Goal: Information Seeking & Learning: Learn about a topic

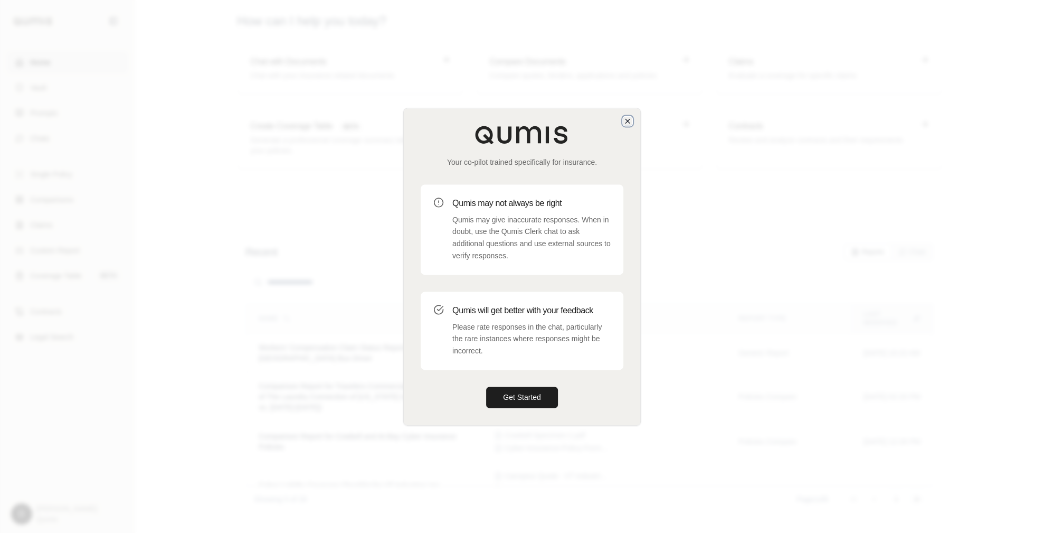
click at [628, 125] on icon "button" at bounding box center [627, 121] width 8 height 8
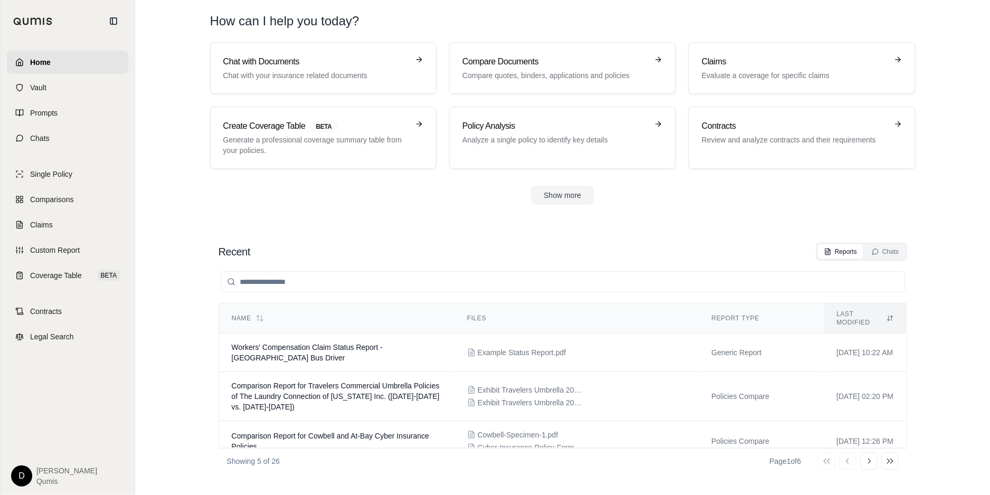
click at [936, 395] on section "Recent Reports Chats Name Files Report Type Last modified Workers' Compensation…" at bounding box center [562, 358] width 846 height 273
click at [599, 250] on div "Recent Reports Chats" at bounding box center [563, 252] width 688 height 18
click at [319, 212] on section "Chat with Documents Chat with your insurance related documents Compare Document…" at bounding box center [562, 131] width 846 height 179
click at [89, 146] on link "Chats" at bounding box center [67, 138] width 121 height 23
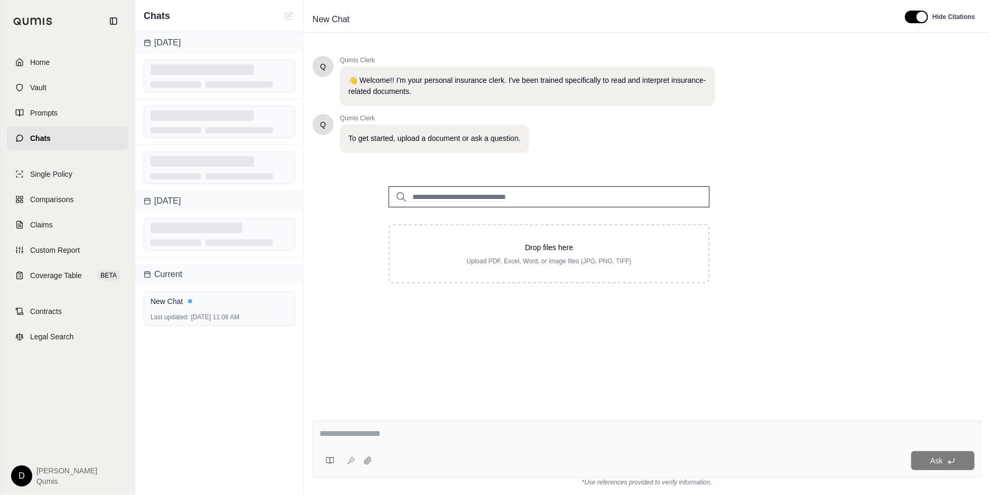
click at [432, 437] on textarea at bounding box center [646, 434] width 655 height 13
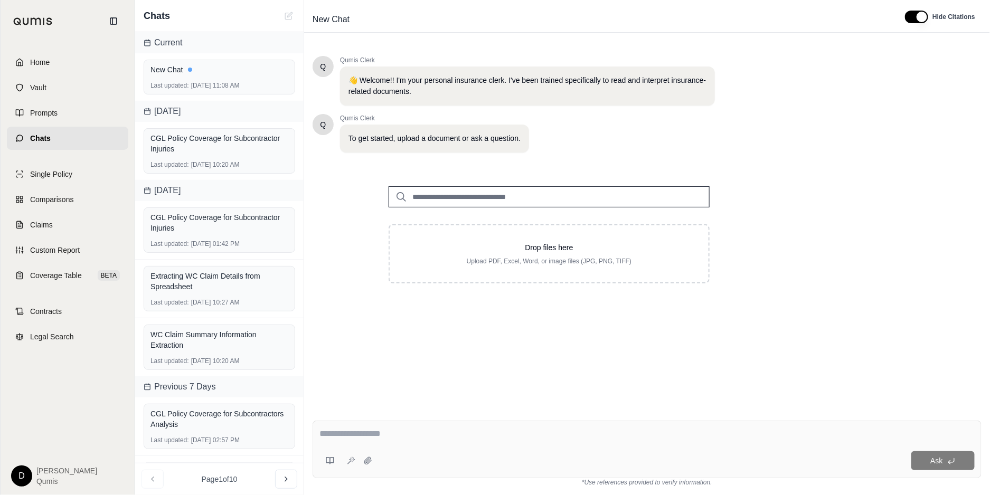
click at [473, 194] on input "search" at bounding box center [548, 196] width 321 height 21
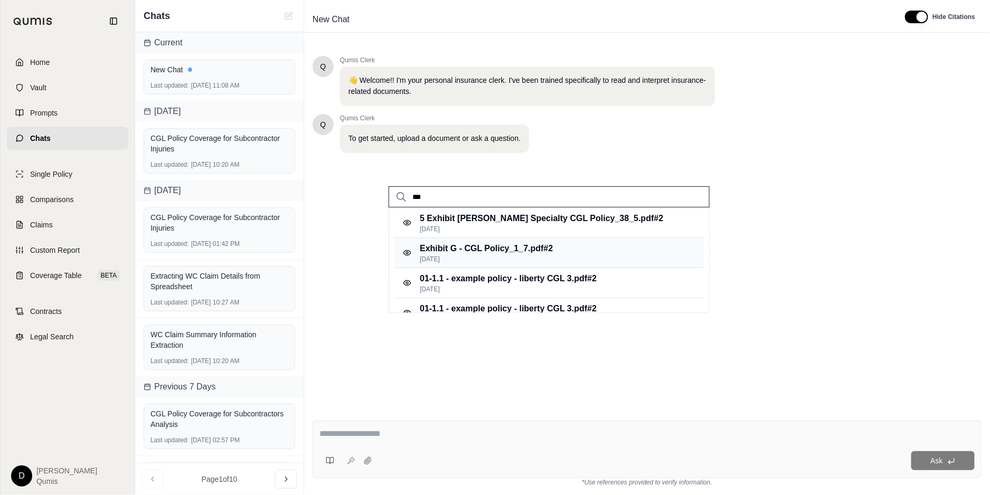
type input "***"
click at [498, 255] on p "[DATE]" at bounding box center [486, 259] width 133 height 8
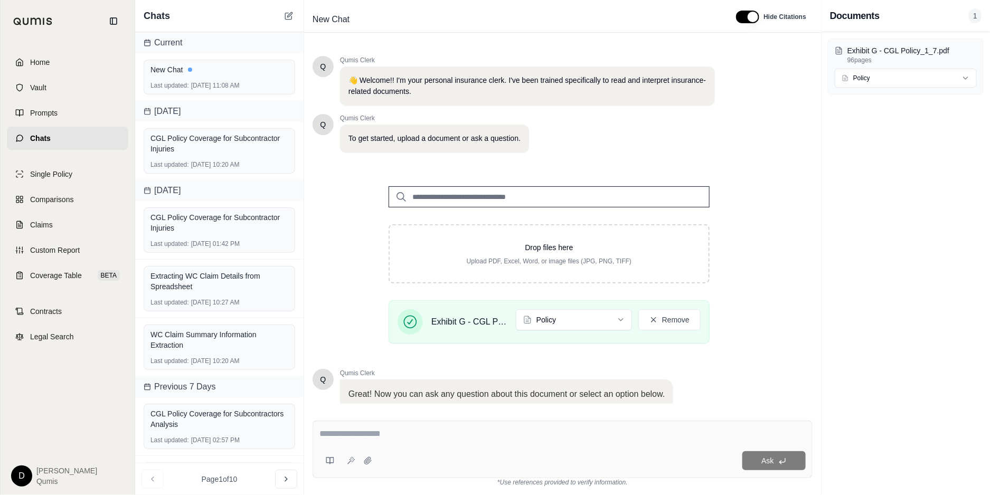
scroll to position [73, 0]
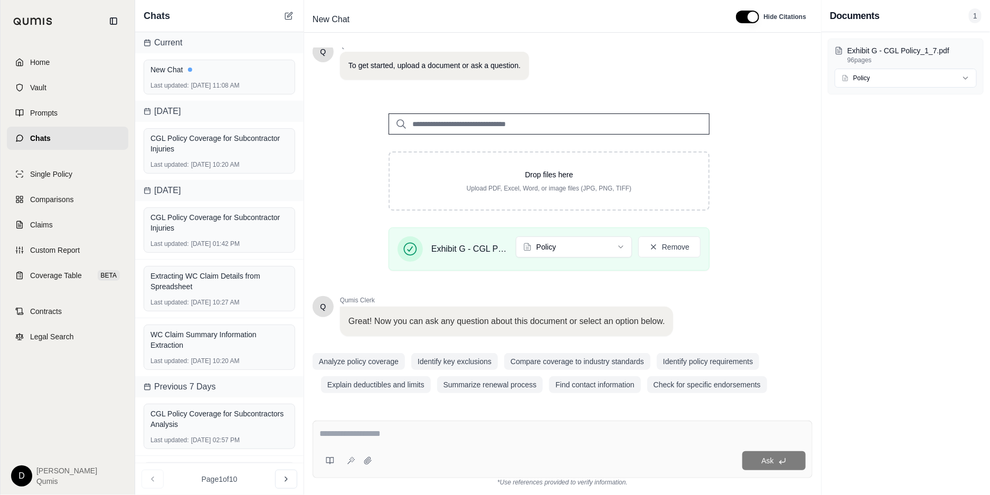
click at [435, 444] on div "Ask" at bounding box center [562, 450] width 500 height 58
click at [519, 429] on textarea at bounding box center [562, 434] width 486 height 13
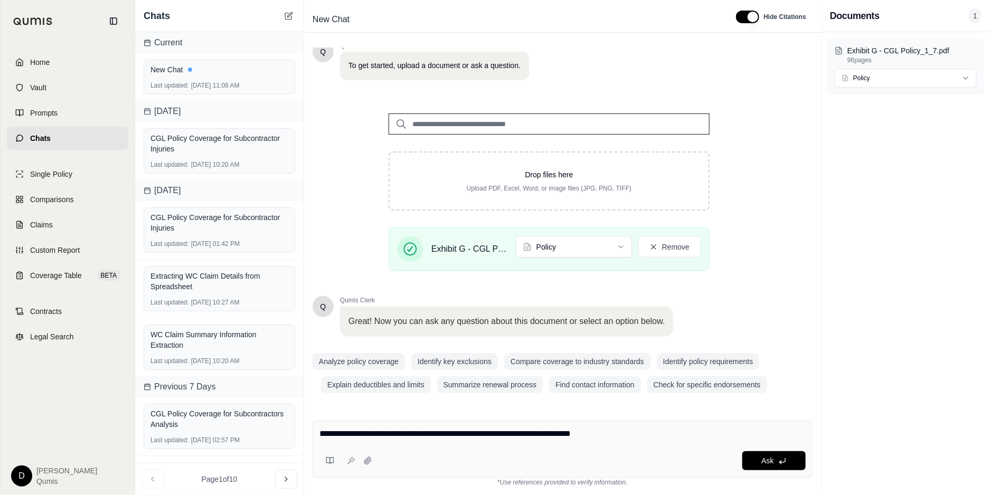
type textarea "**********"
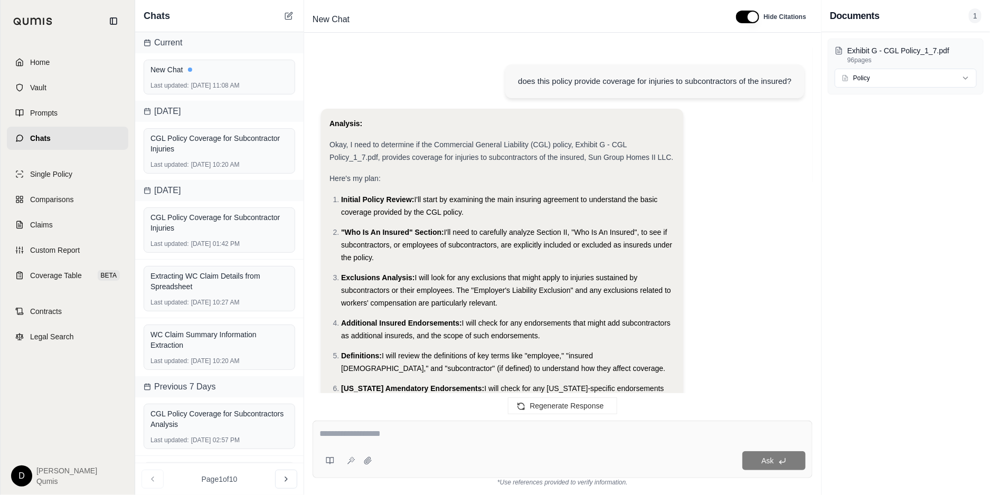
scroll to position [1165, 0]
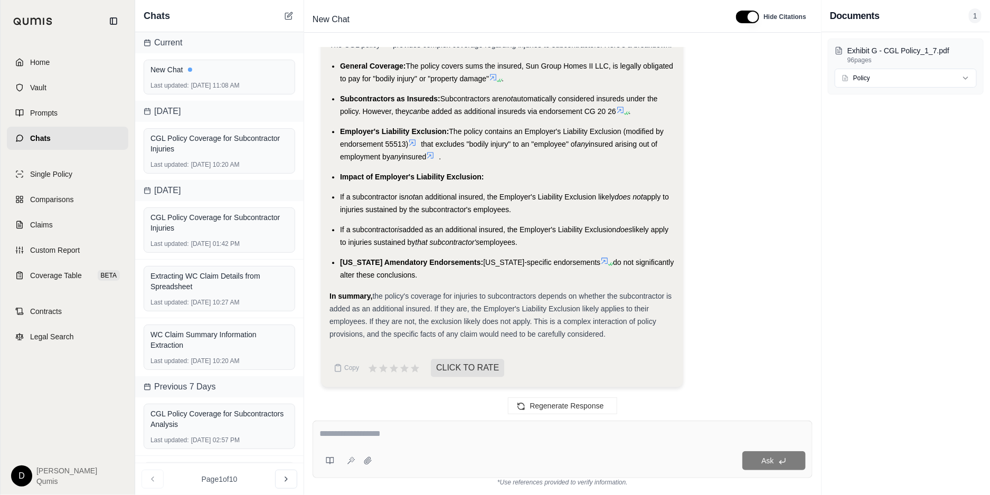
click at [470, 315] on div "In summary, the policy's coverage for injuries to subcontractors depends on whe…" at bounding box center [501, 315] width 345 height 51
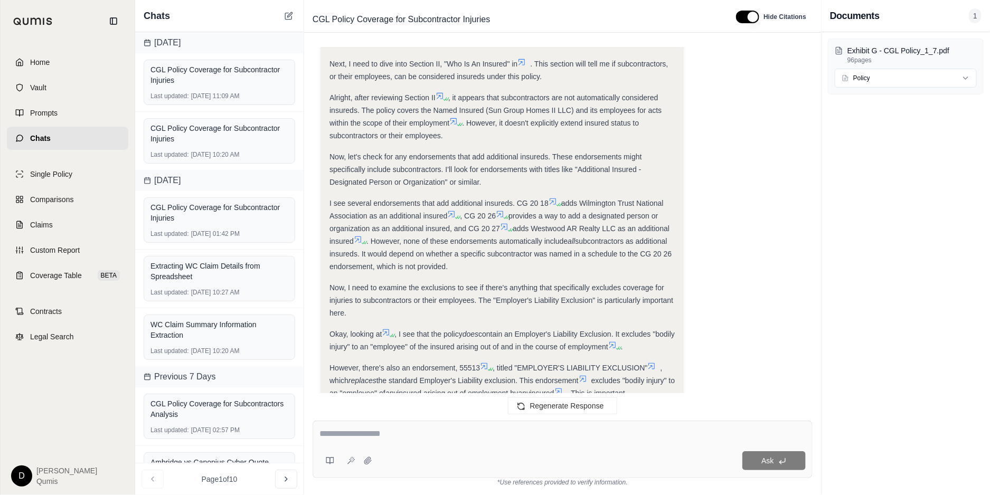
scroll to position [542, 0]
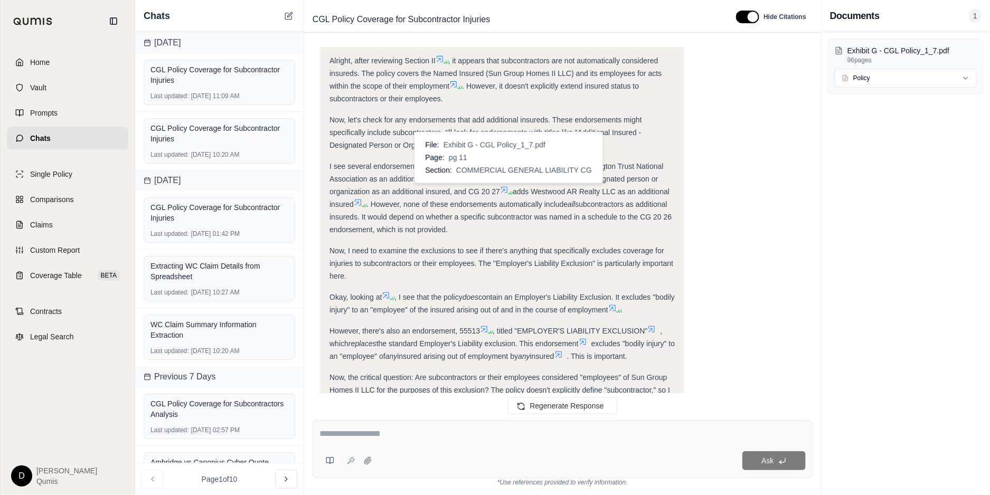
click at [506, 190] on icon at bounding box center [504, 190] width 6 height 6
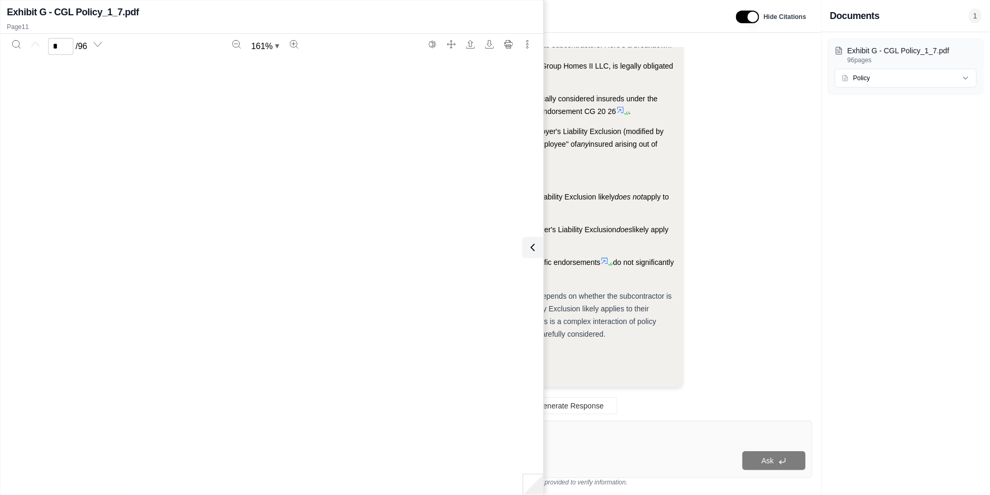
scroll to position [6749, 0]
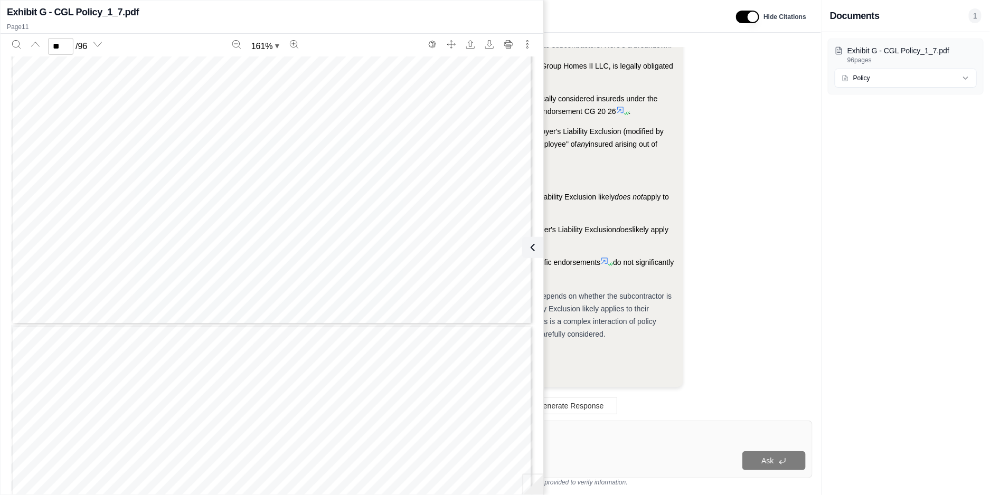
type input "**"
click at [538, 244] on button at bounding box center [530, 247] width 21 height 21
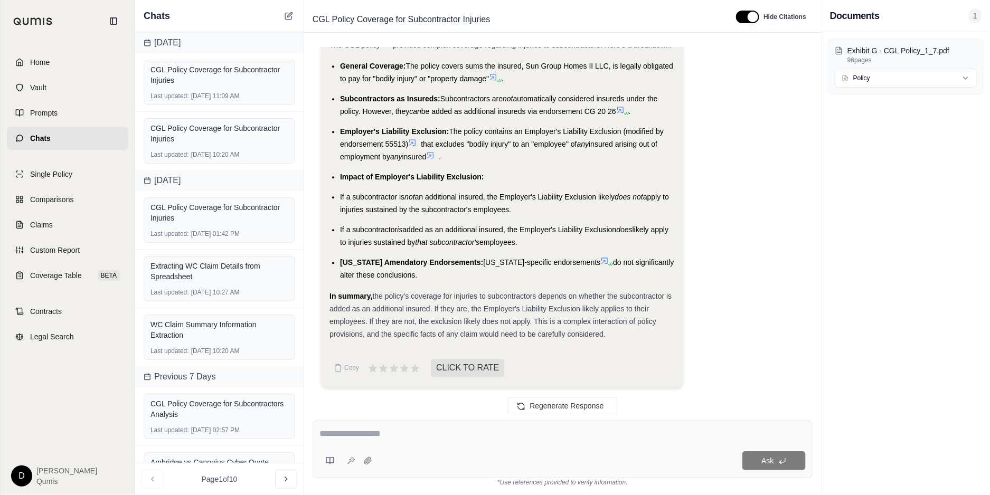
click at [511, 280] on li "[US_STATE] Amendatory Endorsements: [US_STATE]-specific endorsements do not sig…" at bounding box center [507, 268] width 335 height 25
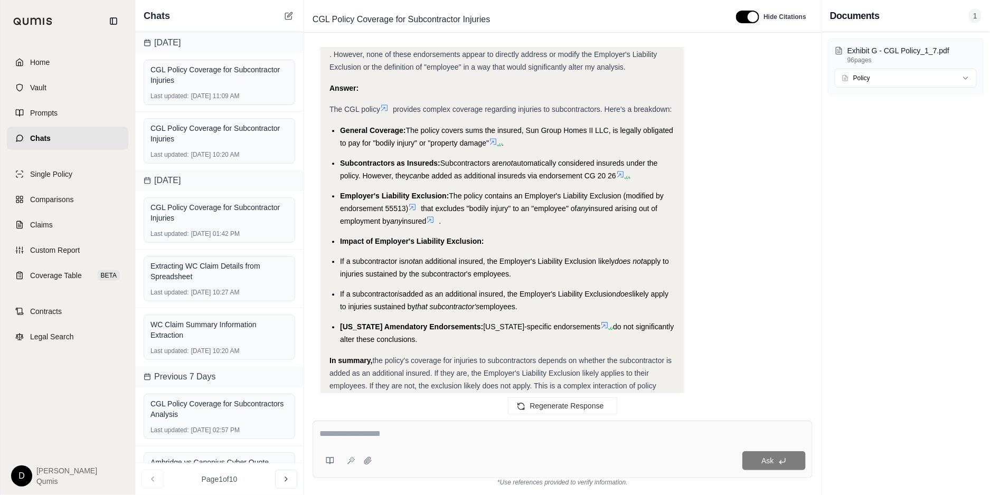
scroll to position [1165, 0]
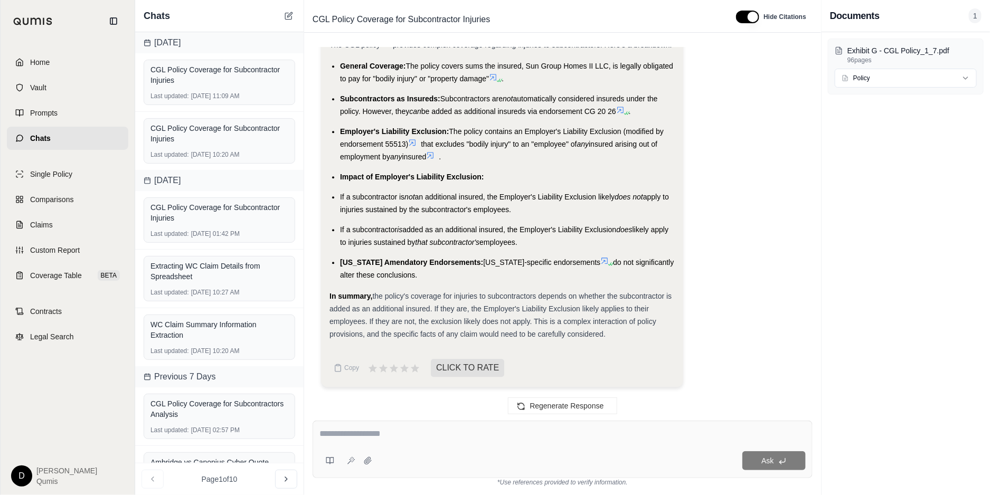
click at [387, 438] on textarea at bounding box center [562, 434] width 486 height 13
click at [327, 450] on icon at bounding box center [330, 461] width 8 height 8
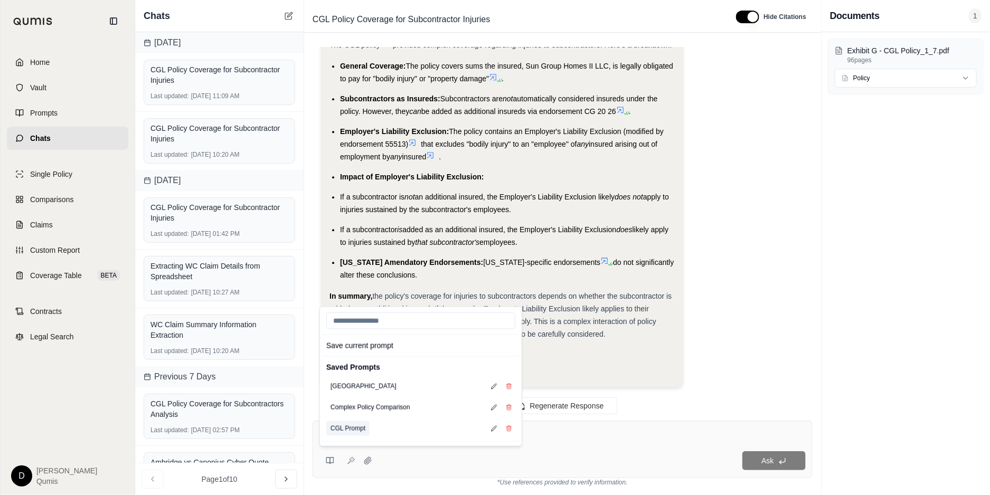
click at [351, 432] on button "CGL Prompt" at bounding box center [347, 428] width 43 height 15
type textarea "**********"
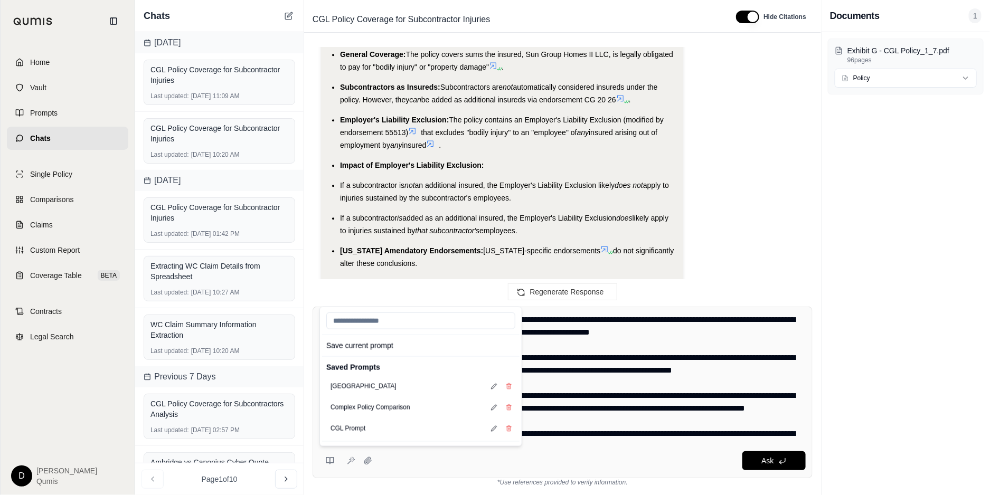
click at [566, 403] on textarea at bounding box center [562, 377] width 487 height 127
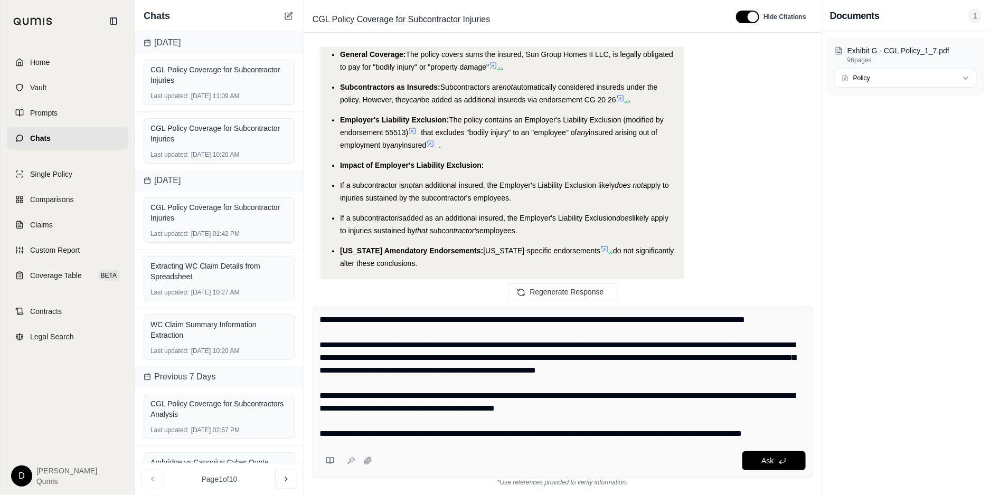
scroll to position [0, 0]
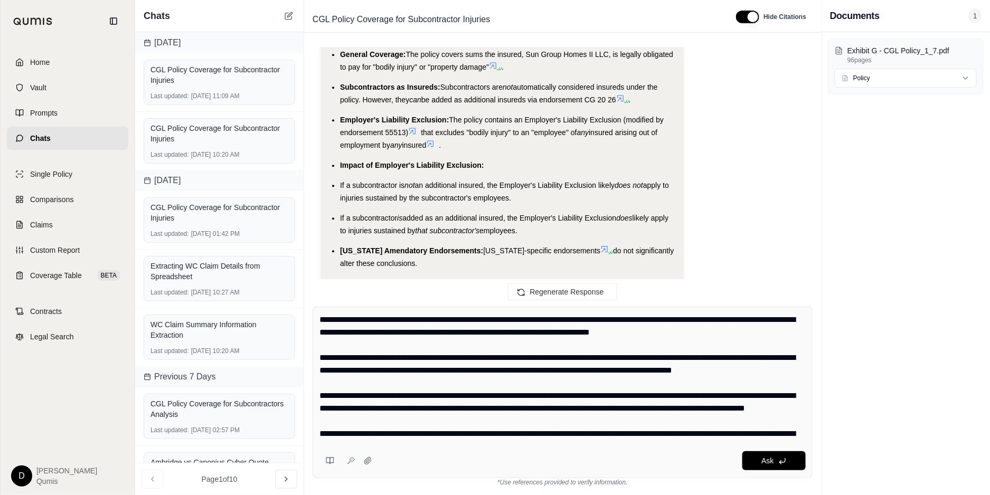
click at [492, 382] on textarea at bounding box center [562, 377] width 487 height 127
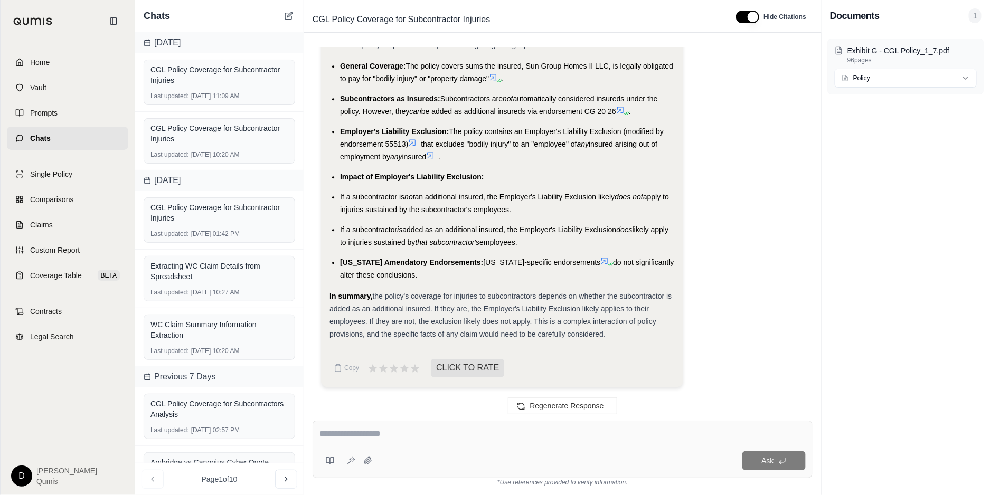
click at [366, 433] on textarea at bounding box center [562, 434] width 487 height 13
click at [369, 442] on div at bounding box center [562, 436] width 487 height 16
click at [461, 439] on textarea at bounding box center [562, 434] width 487 height 13
type textarea "**********"
click at [349, 450] on icon at bounding box center [349, 462] width 3 height 3
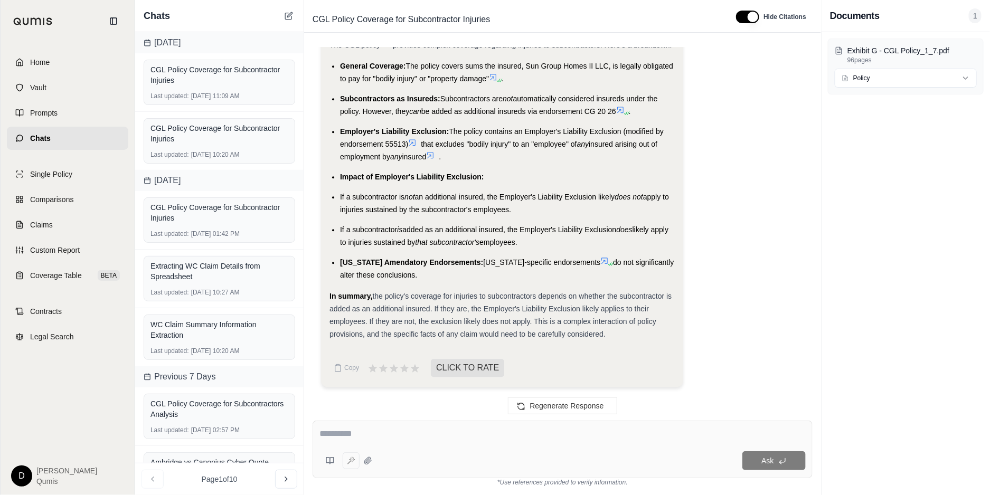
type textarea "**********"
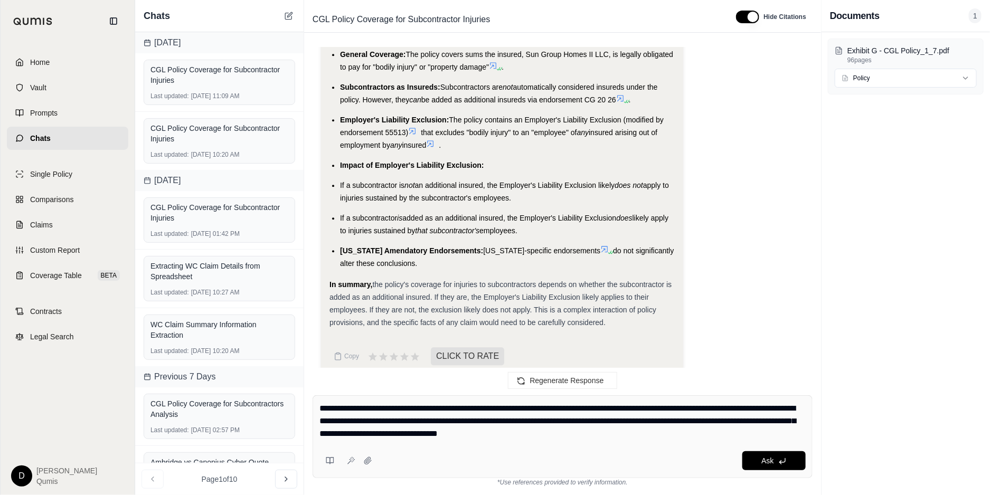
click at [420, 431] on textarea "**********" at bounding box center [562, 421] width 487 height 38
click at [629, 434] on textarea "**********" at bounding box center [562, 421] width 487 height 38
drag, startPoint x: 629, startPoint y: 434, endPoint x: 540, endPoint y: 420, distance: 90.3
click at [540, 420] on textarea "**********" at bounding box center [562, 421] width 487 height 38
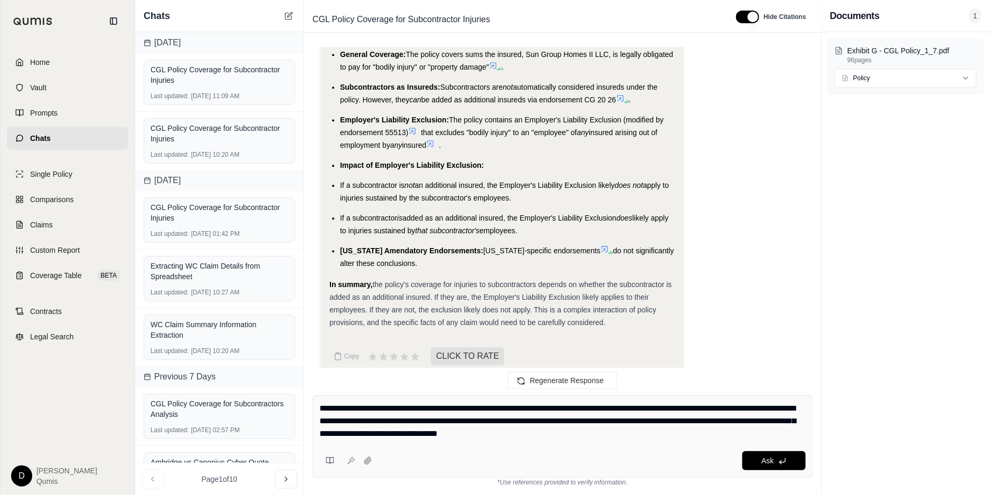
click at [401, 434] on textarea "**********" at bounding box center [562, 421] width 487 height 38
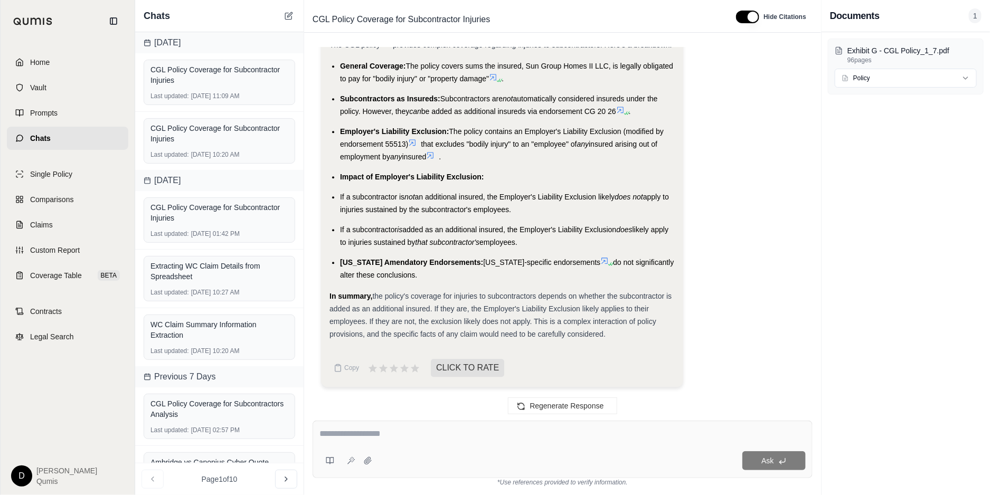
click at [414, 435] on textarea at bounding box center [562, 434] width 487 height 13
click at [748, 12] on button "button" at bounding box center [747, 17] width 23 height 13
click at [748, 12] on button "button" at bounding box center [744, 17] width 23 height 13
click at [543, 145] on span "that excludes "bodily injury" to an "employee" of" at bounding box center [499, 144] width 156 height 8
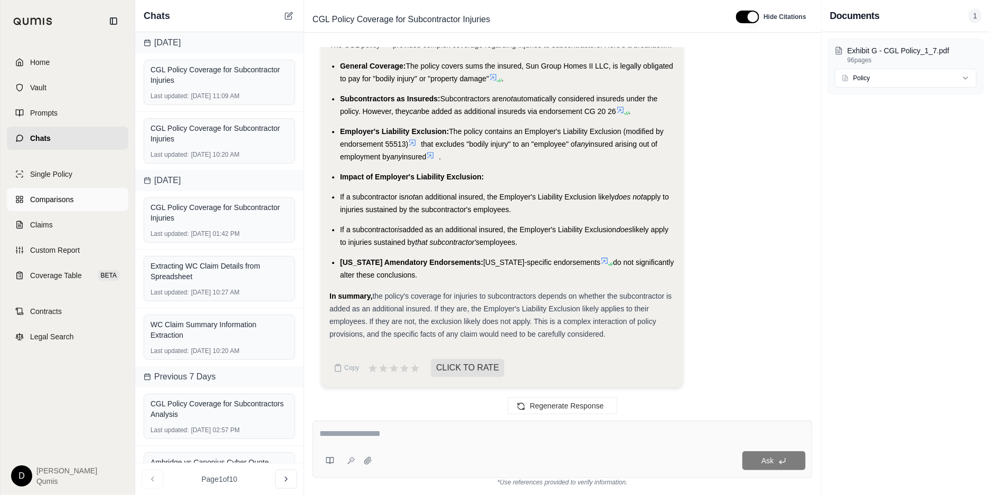
click at [65, 203] on span "Comparisons" at bounding box center [51, 199] width 43 height 11
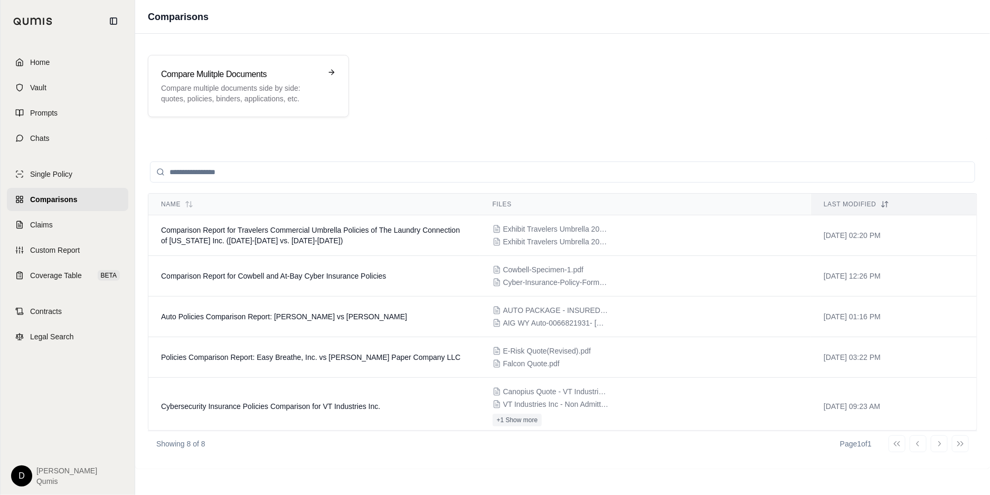
click at [473, 139] on div "Name Files Last modified Comparison Report for Travelers Commercial Umbrella Po…" at bounding box center [562, 303] width 855 height 331
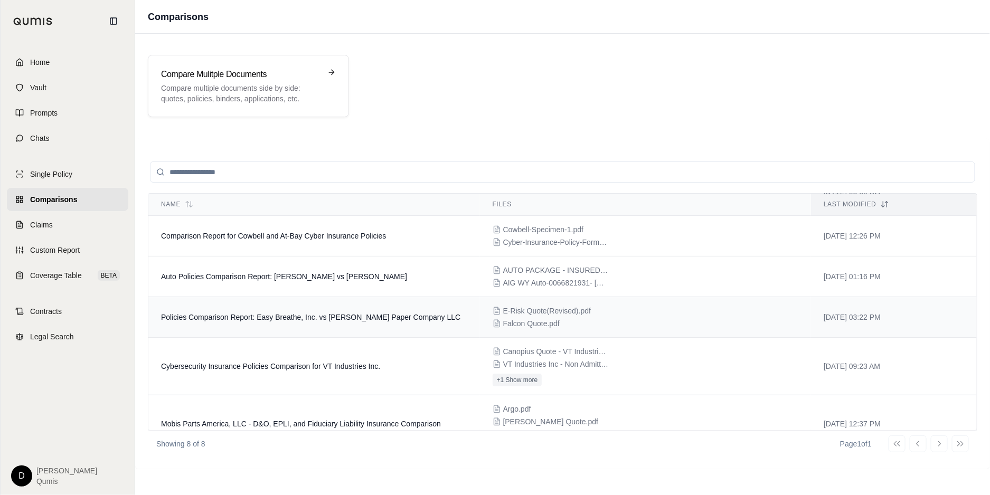
scroll to position [41, 0]
click at [327, 366] on span "Cybersecurity Insurance Policies Comparison for VT Industries Inc." at bounding box center [270, 365] width 219 height 8
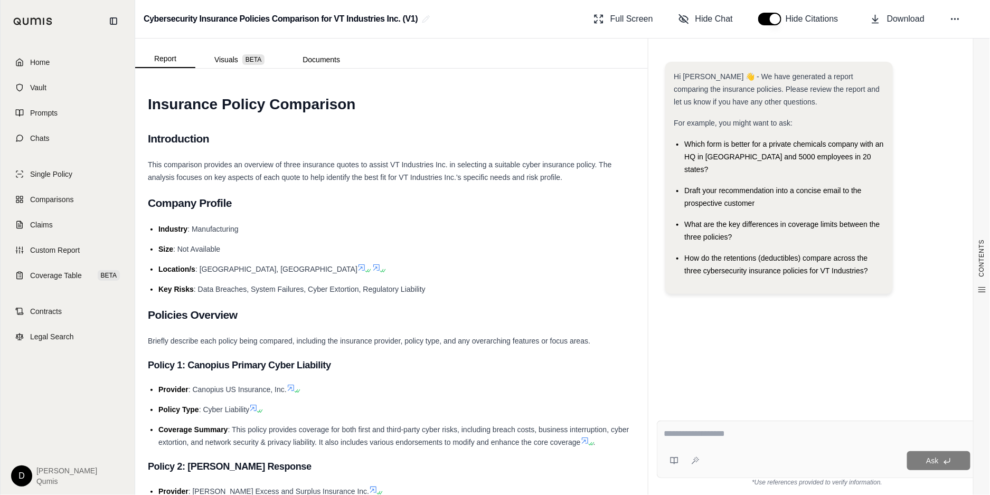
click at [367, 179] on span "This comparison provides an overview of three insurance quotes to assist VT Ind…" at bounding box center [380, 170] width 464 height 21
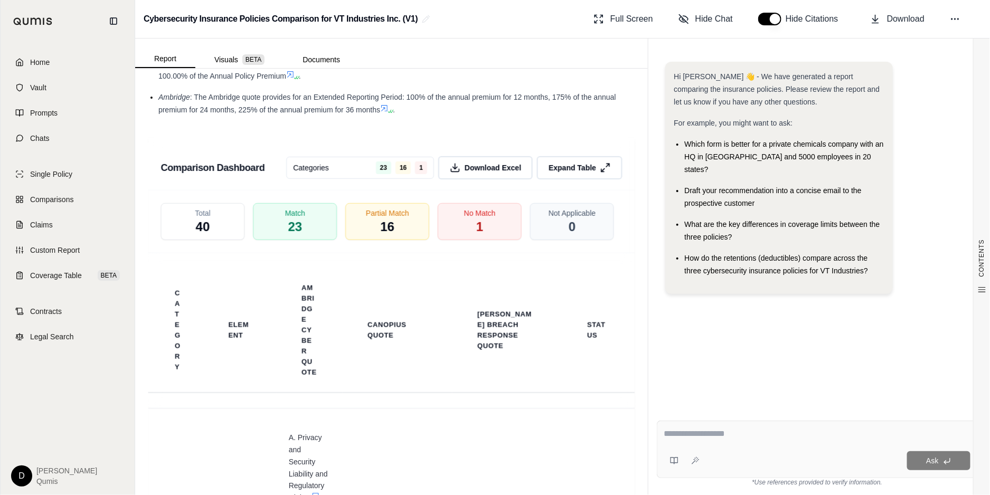
scroll to position [2707, 0]
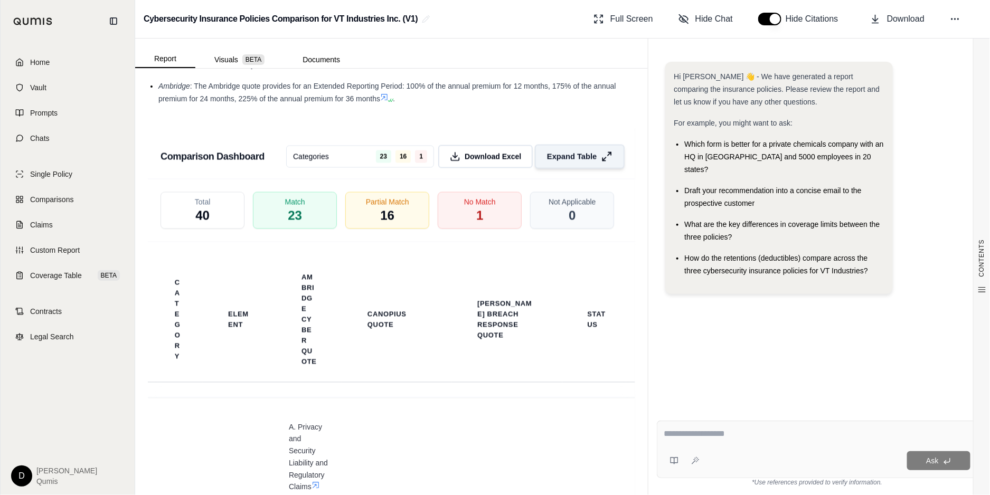
click at [574, 161] on button "Expand Table" at bounding box center [580, 157] width 90 height 24
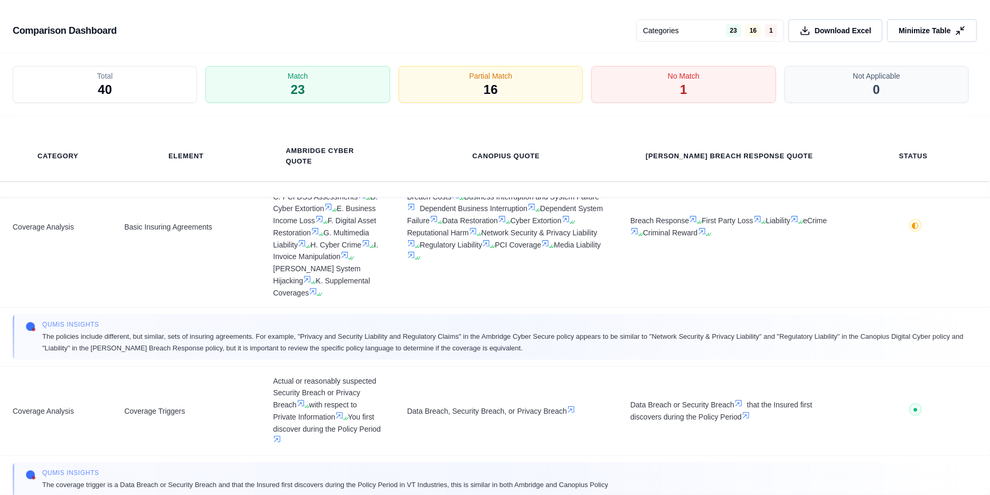
scroll to position [0, 0]
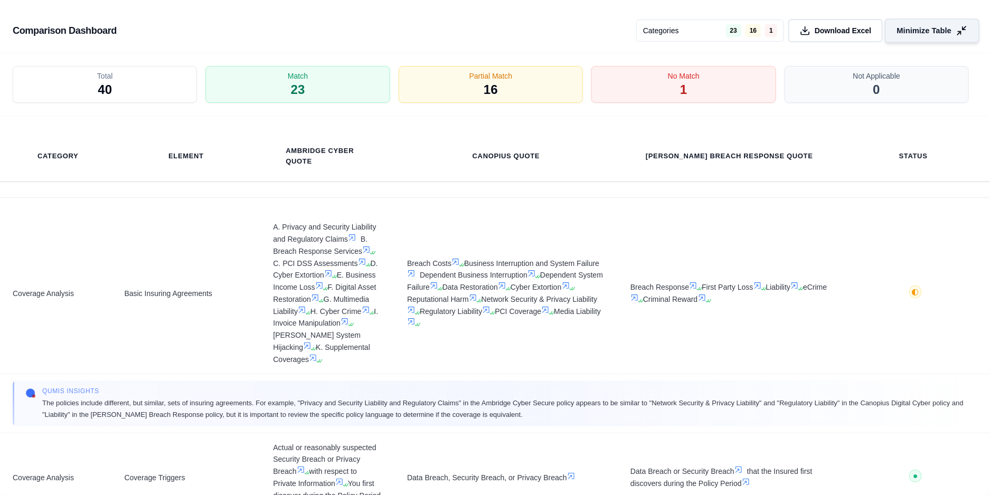
click at [915, 36] on button "Minimize Table" at bounding box center [932, 30] width 94 height 24
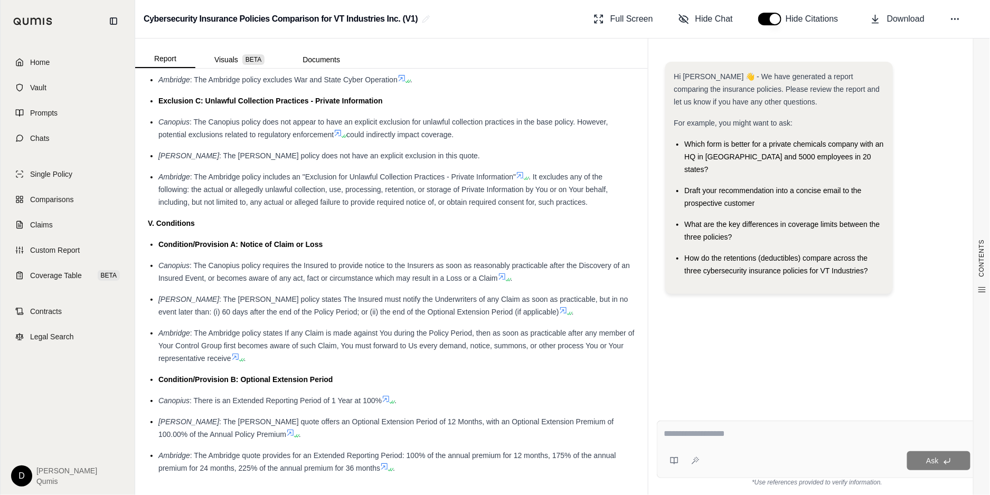
click at [529, 221] on div "V. Conditions" at bounding box center [391, 223] width 487 height 13
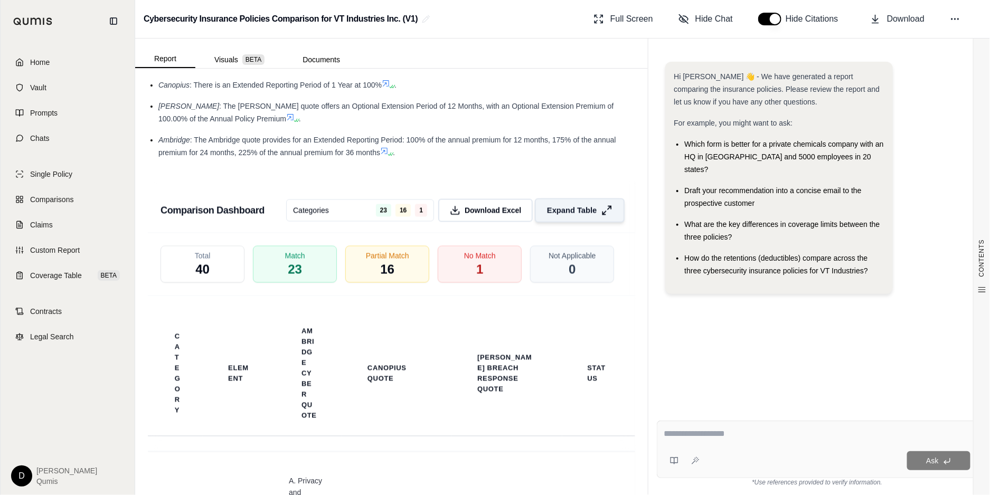
click at [565, 219] on button "Expand Table" at bounding box center [580, 210] width 90 height 24
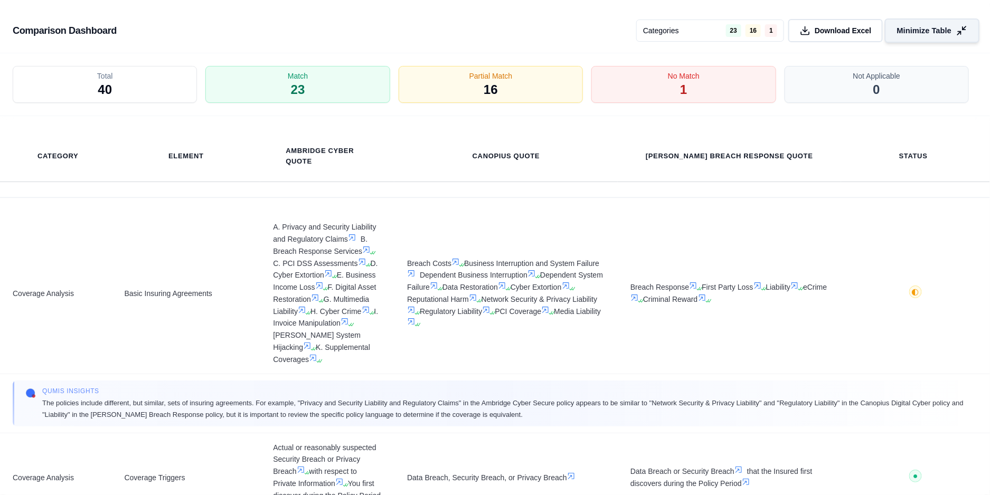
scroll to position [2337, 0]
click at [677, 58] on div "Total 40 Match 23 Partial Match 16 No Match 1 Not Applicable 0" at bounding box center [495, 84] width 990 height 63
click at [661, 84] on div "No Match 1" at bounding box center [683, 84] width 194 height 39
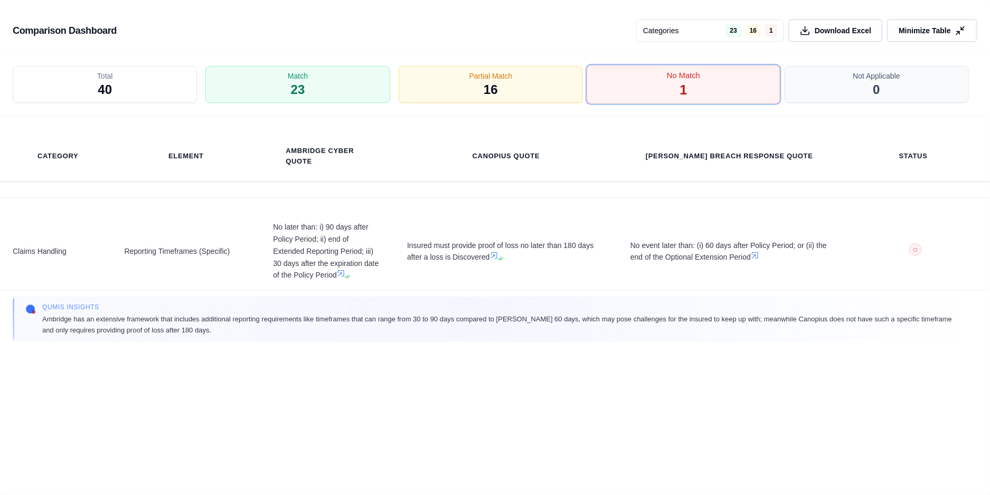
click at [708, 84] on div "No Match 1" at bounding box center [683, 84] width 194 height 39
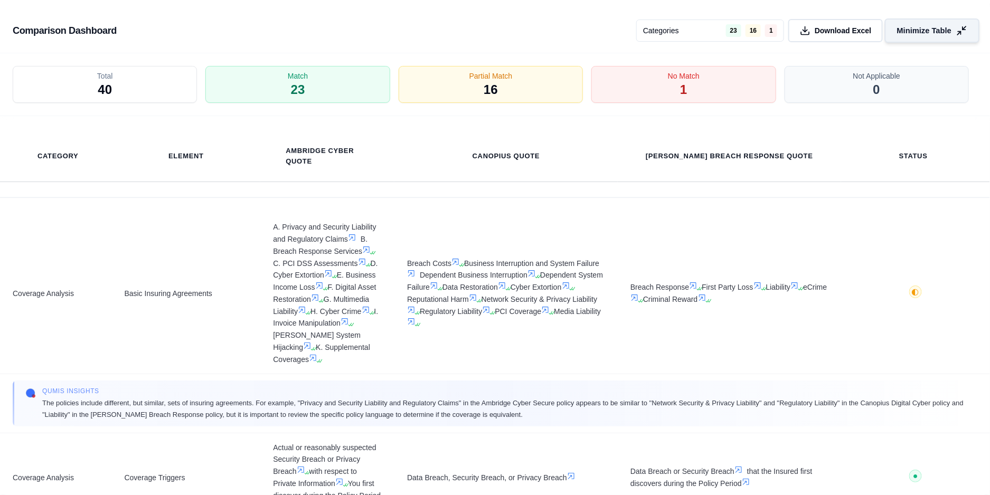
click at [922, 35] on span "Minimize Table" at bounding box center [924, 30] width 54 height 11
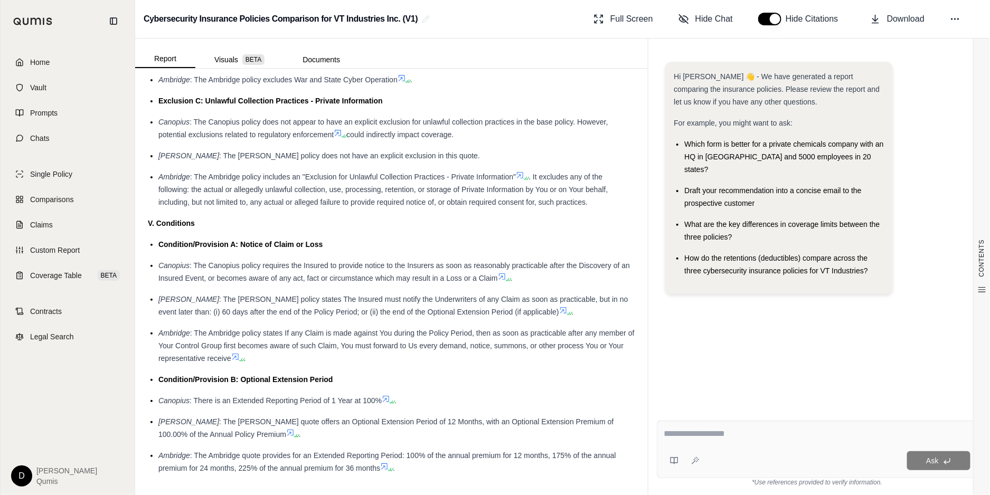
click at [518, 307] on div "[PERSON_NAME] : The [PERSON_NAME] policy states The Insured must notify the Und…" at bounding box center [396, 305] width 477 height 25
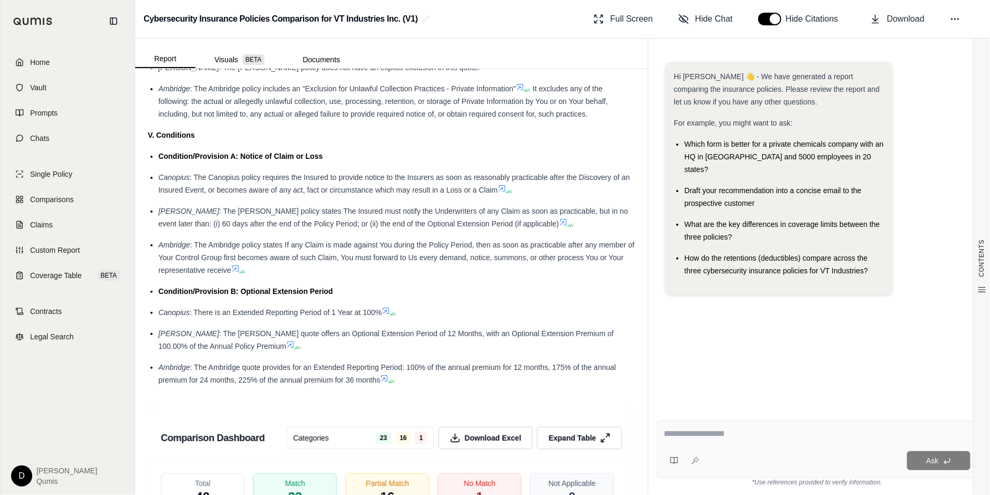
scroll to position [2429, 0]
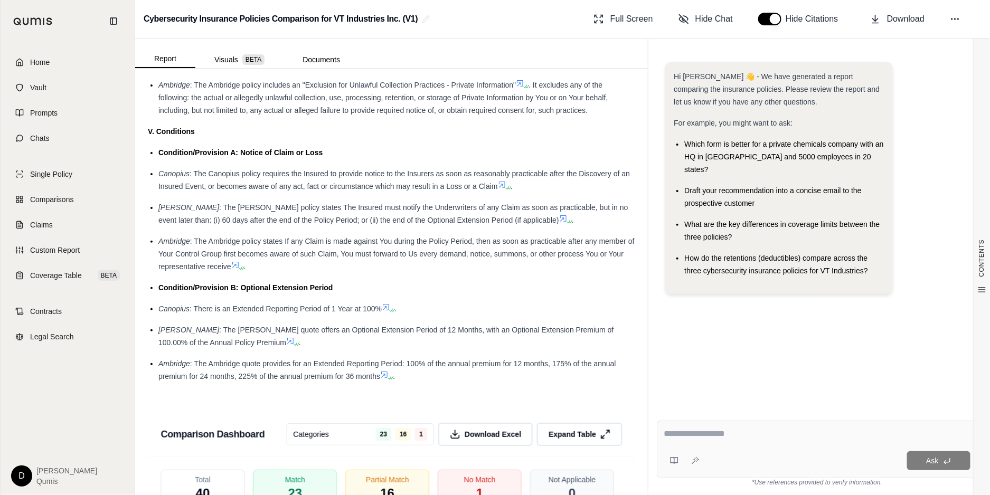
click at [505, 326] on span ": The [PERSON_NAME] quote offers an Optional Extension Period of 12 Months, wit…" at bounding box center [385, 336] width 455 height 21
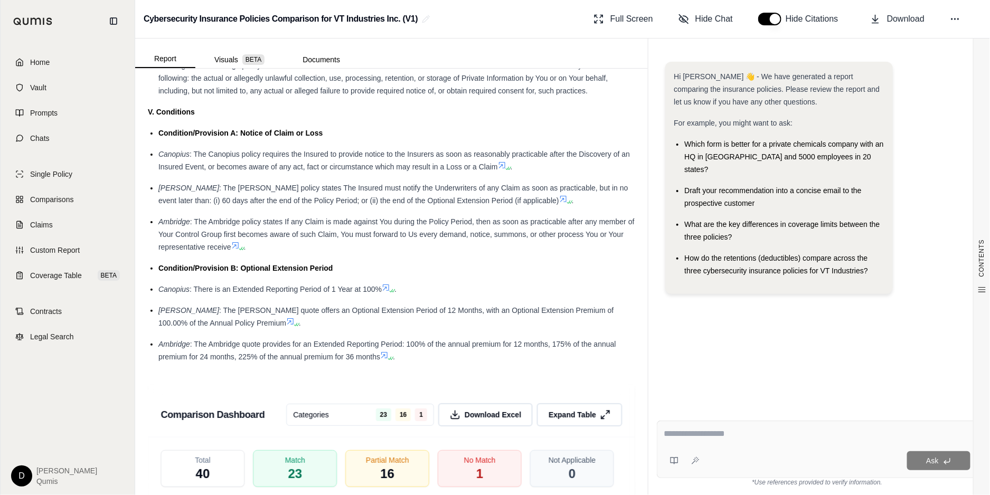
click at [411, 230] on span ": The Ambridge policy states If any Claim is made against You during the Policy…" at bounding box center [396, 234] width 476 height 34
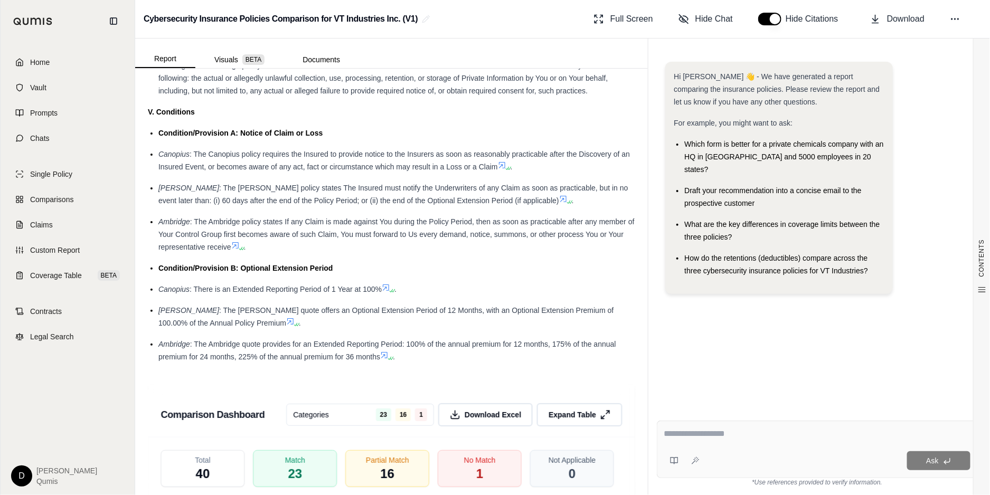
click at [411, 230] on span ": The Ambridge policy states If any Claim is made against You during the Policy…" at bounding box center [396, 234] width 476 height 34
click at [404, 235] on span ": The Ambridge policy states If any Claim is made against You during the Policy…" at bounding box center [396, 234] width 476 height 34
click at [399, 234] on span ": The Ambridge policy states If any Claim is made against You during the Policy…" at bounding box center [396, 234] width 476 height 34
click at [240, 60] on button "Visuals BETA" at bounding box center [239, 59] width 88 height 17
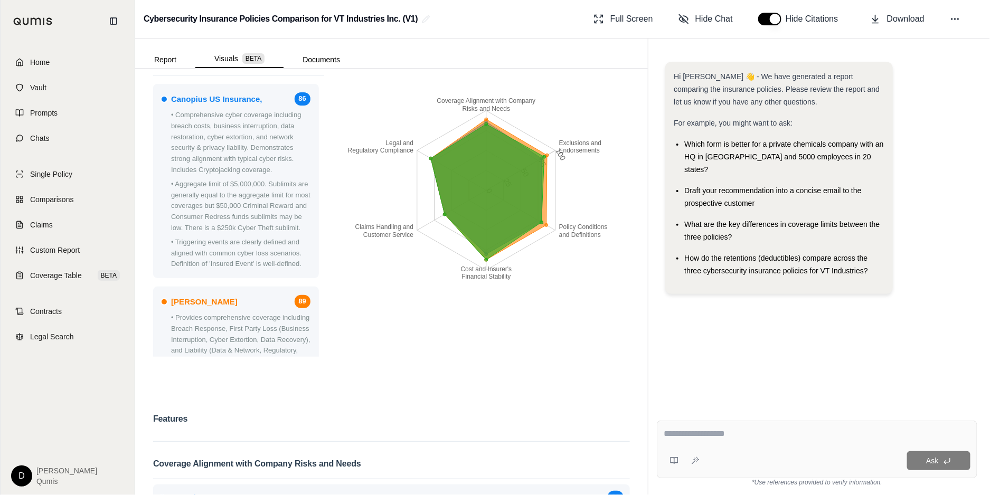
scroll to position [0, 0]
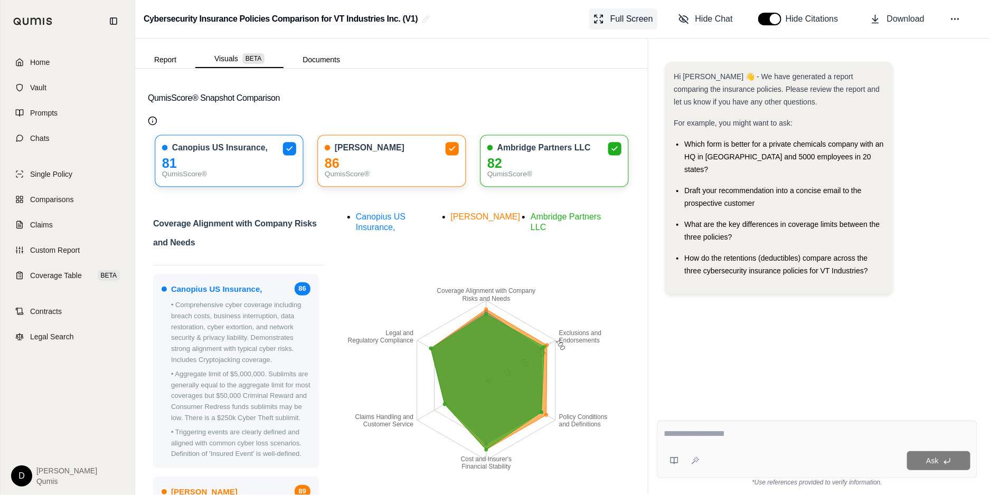
click at [628, 17] on span "Full Screen" at bounding box center [631, 19] width 43 height 13
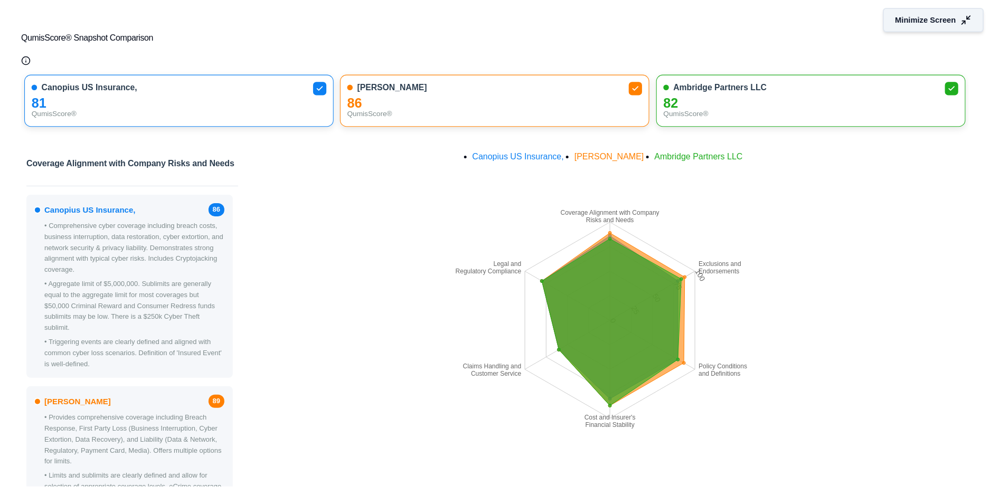
click at [921, 26] on button "Minimize Screen" at bounding box center [933, 20] width 101 height 24
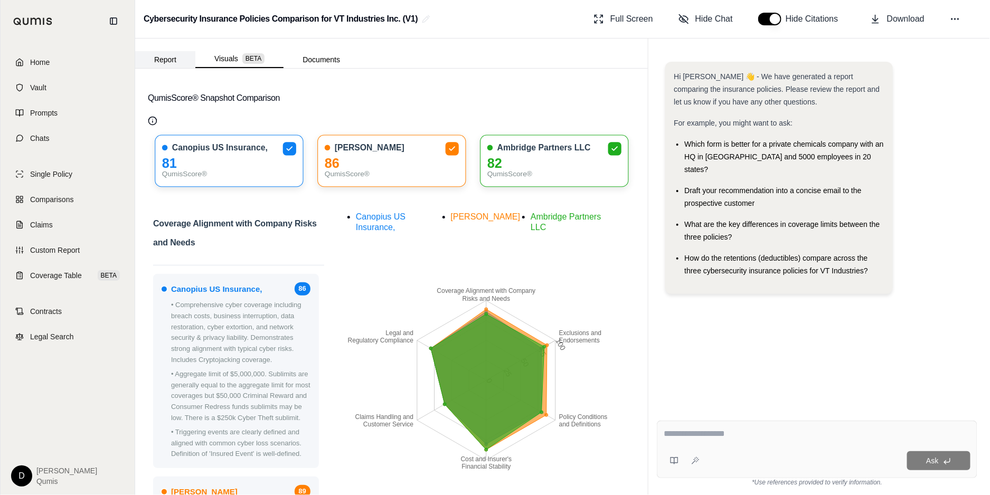
click at [167, 55] on button "Report" at bounding box center [165, 59] width 60 height 17
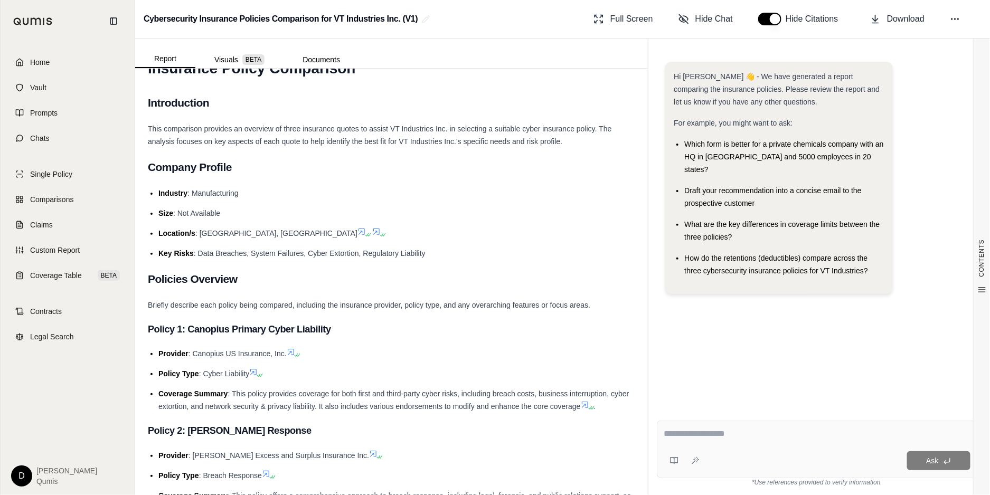
scroll to position [39, 0]
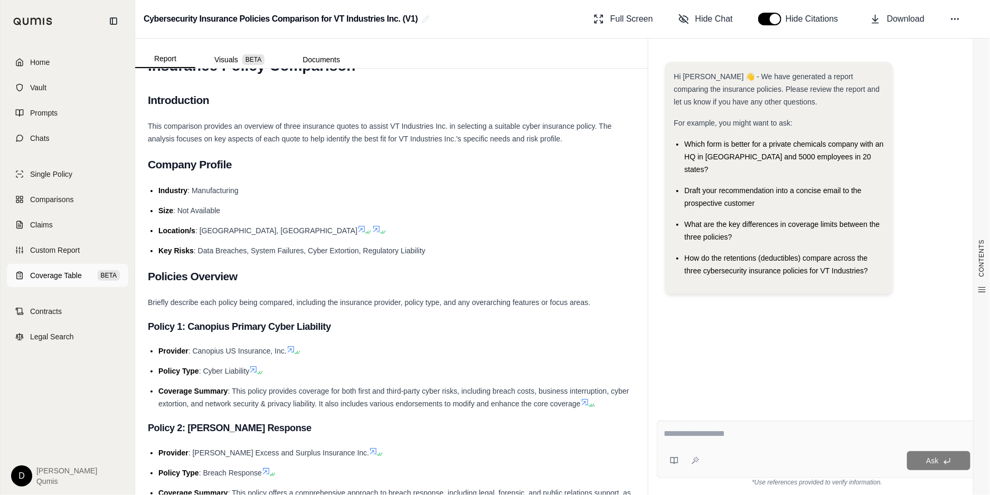
click at [74, 270] on span "Coverage Table" at bounding box center [56, 275] width 52 height 11
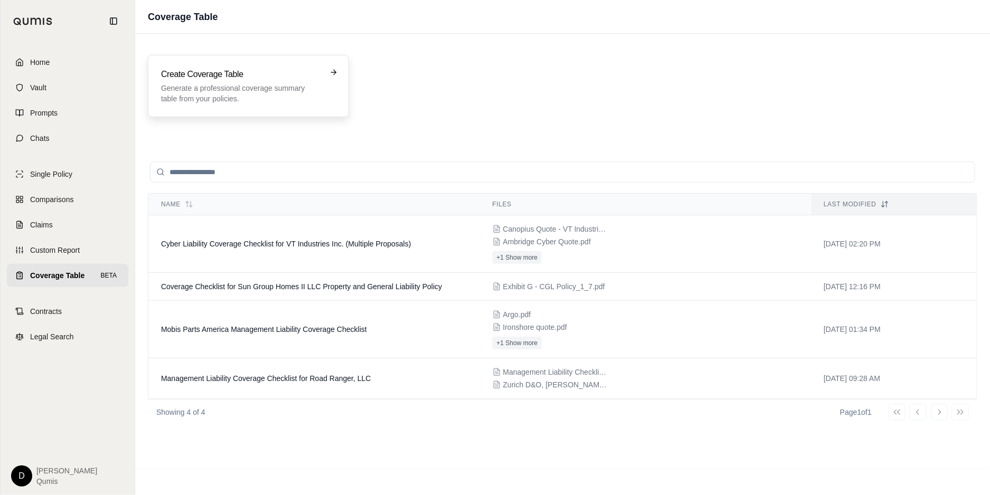
click at [226, 89] on p "Generate a professional coverage summary table from your policies." at bounding box center [241, 93] width 160 height 21
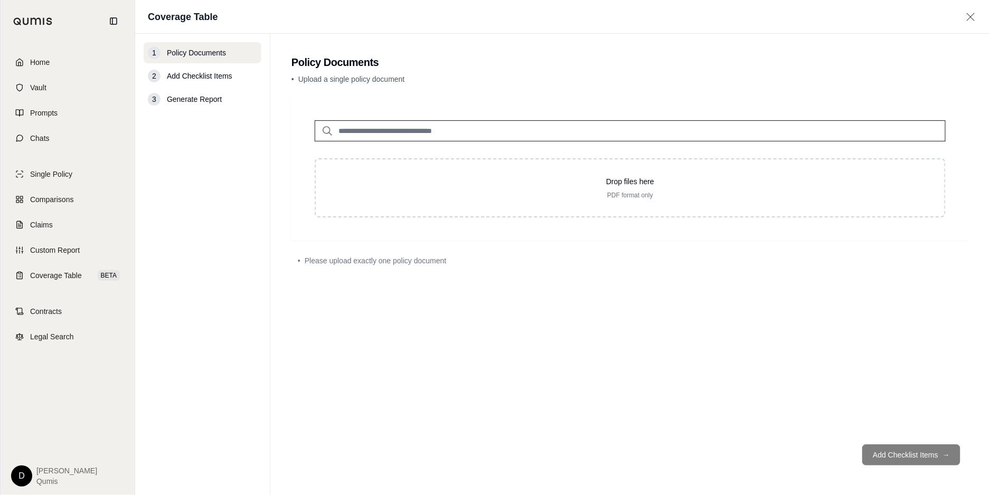
click at [374, 131] on input "search" at bounding box center [630, 130] width 631 height 21
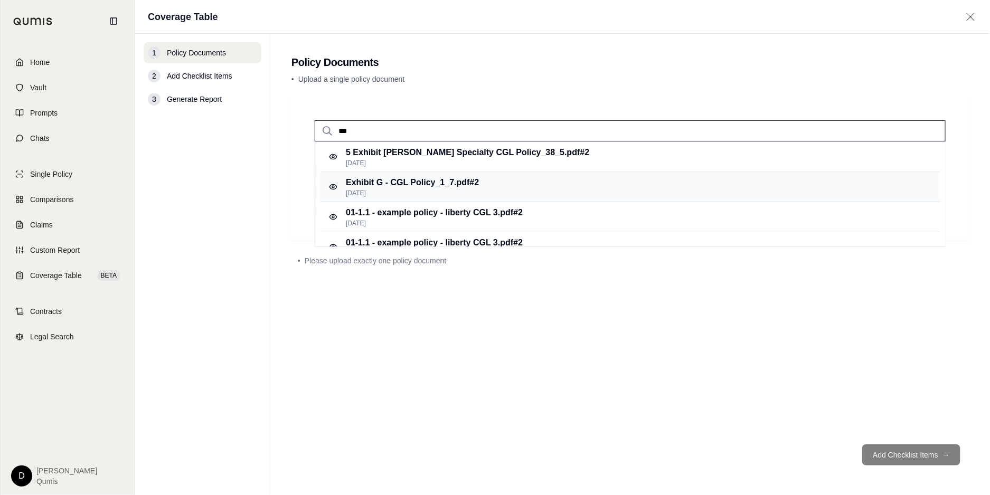
type input "***"
click at [413, 189] on p "[DATE]" at bounding box center [412, 193] width 133 height 8
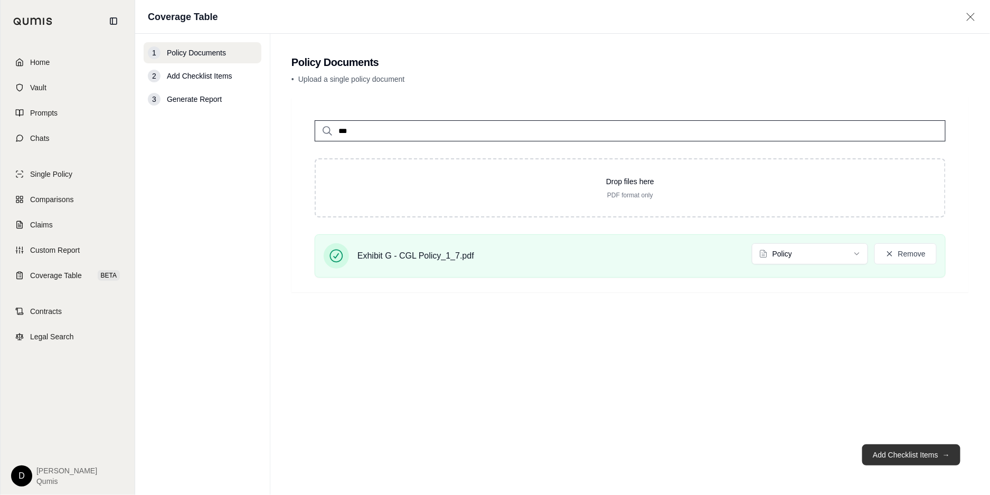
click at [902, 450] on button "Add Checklist Items →" at bounding box center [911, 454] width 98 height 21
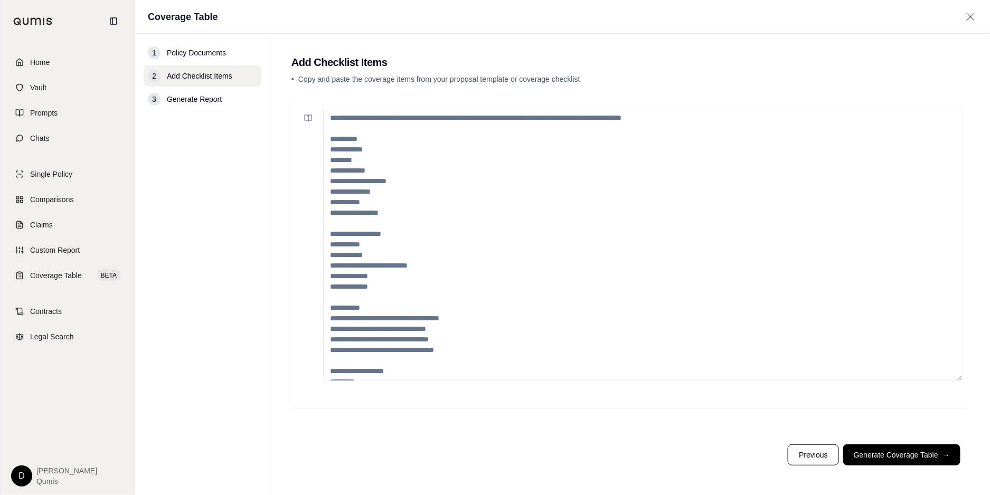
click at [511, 198] on textarea at bounding box center [642, 244] width 639 height 273
click at [84, 277] on link "Coverage Table BETA" at bounding box center [67, 275] width 121 height 23
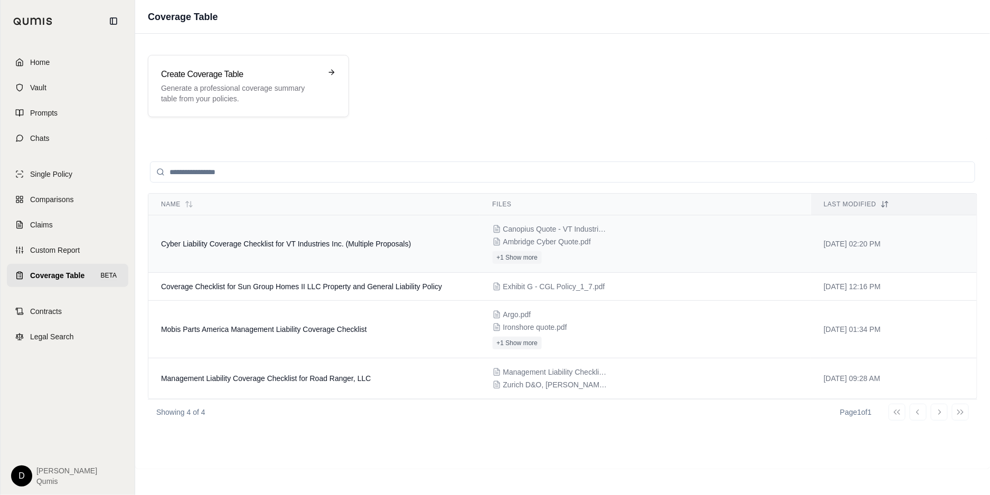
click at [339, 245] on span "Cyber Liability Coverage Checklist for VT Industries Inc. (Multiple Proposals)" at bounding box center [286, 244] width 250 height 8
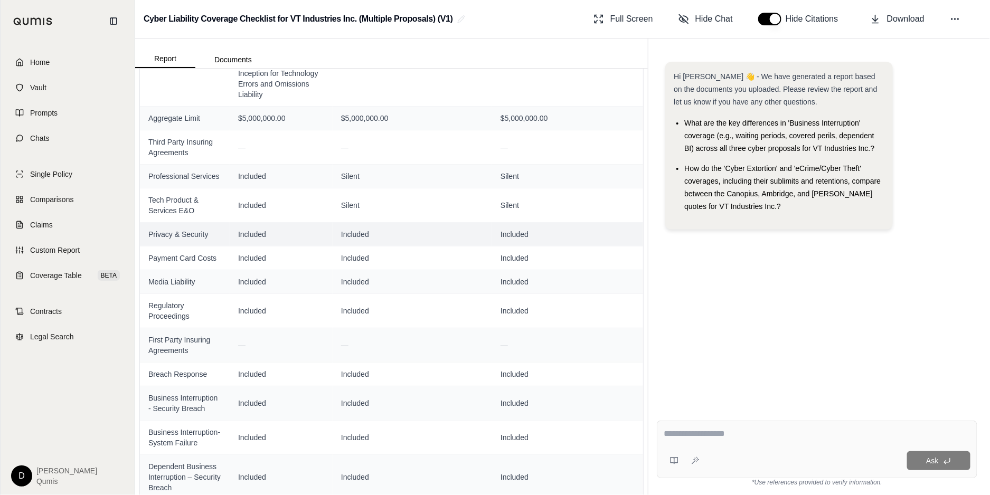
scroll to position [298, 0]
click at [72, 221] on link "Claims" at bounding box center [67, 224] width 121 height 23
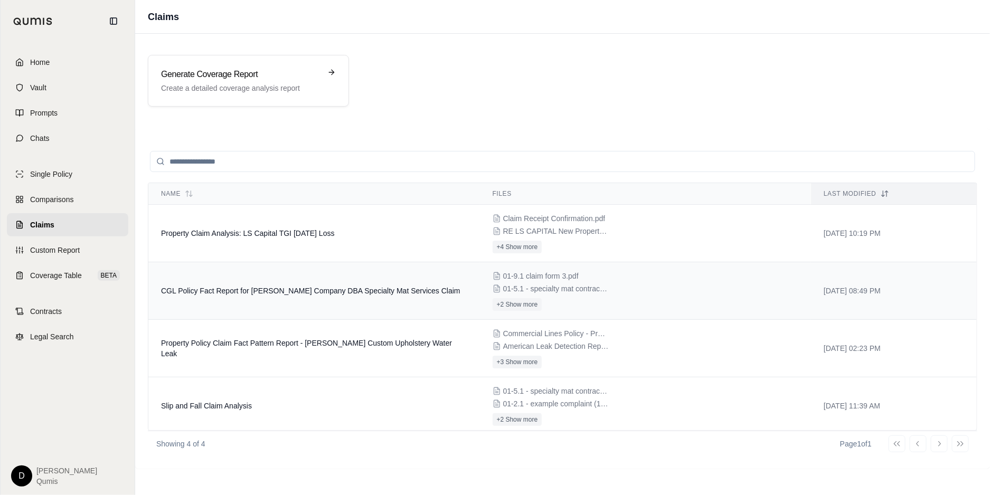
click at [296, 290] on span "CGL Policy Fact Report for [PERSON_NAME] Company DBA Specialty Mat Services Cla…" at bounding box center [310, 291] width 299 height 8
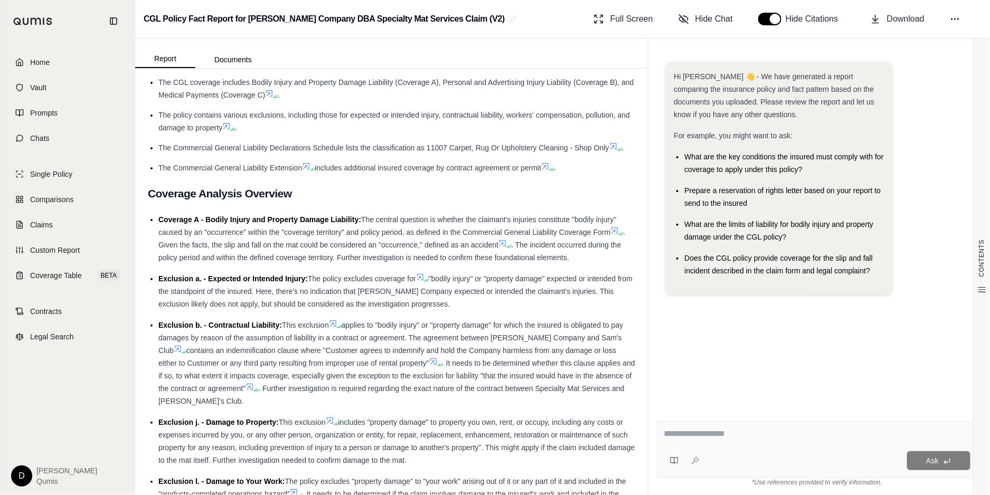
scroll to position [681, 0]
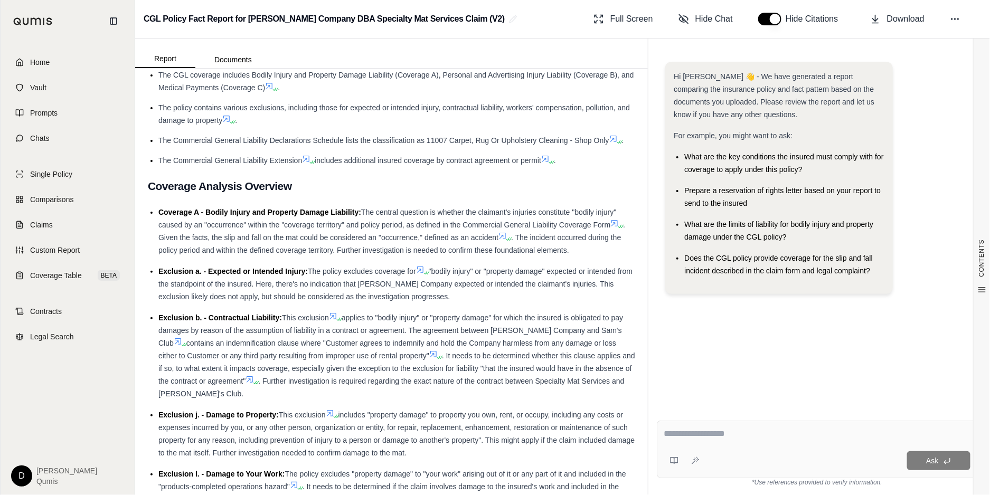
click at [761, 439] on textarea at bounding box center [816, 434] width 307 height 13
click at [557, 377] on span ". Further investigation is required regarding the exact nature of the contract …" at bounding box center [391, 387] width 466 height 21
click at [543, 359] on span ". It needs to be determined whether this clause applies and if so, to what exte…" at bounding box center [396, 369] width 477 height 34
click at [71, 243] on link "Custom Report" at bounding box center [67, 250] width 121 height 23
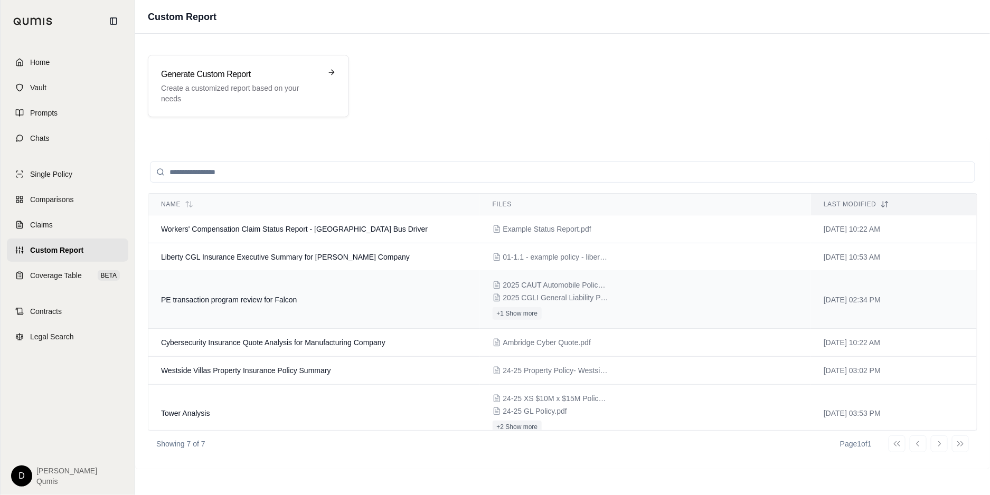
click at [280, 296] on span "PE transaction program review for Falcon" at bounding box center [229, 300] width 136 height 8
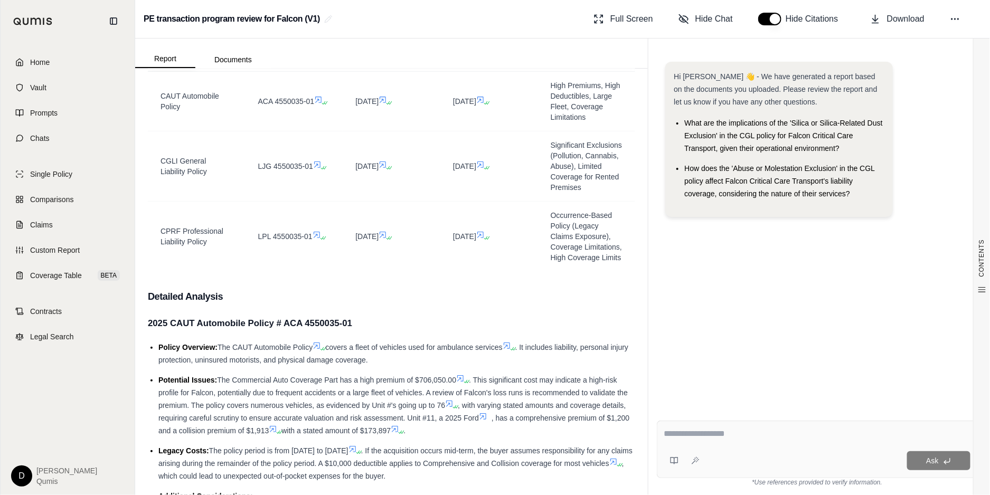
scroll to position [299, 0]
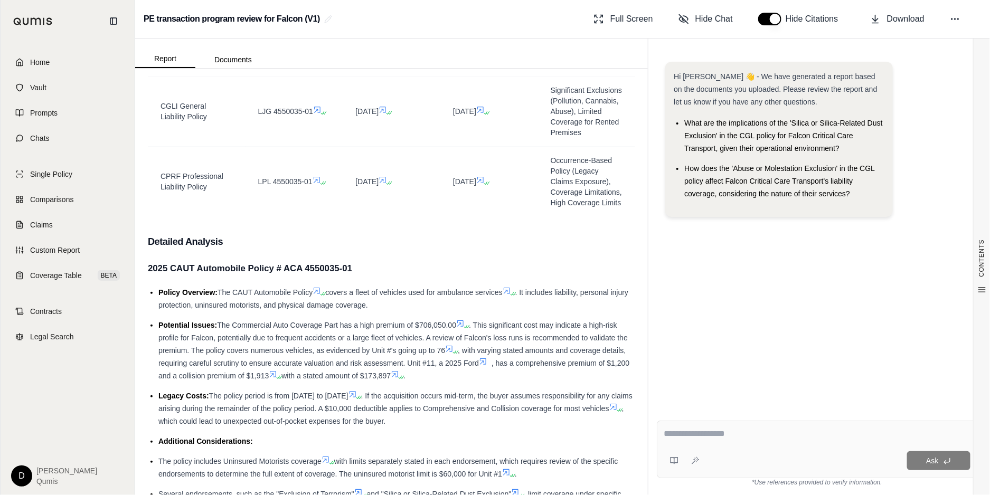
click at [340, 349] on span ". This significant cost may indicate a high-risk profile for Falcon, potentiall…" at bounding box center [392, 338] width 469 height 34
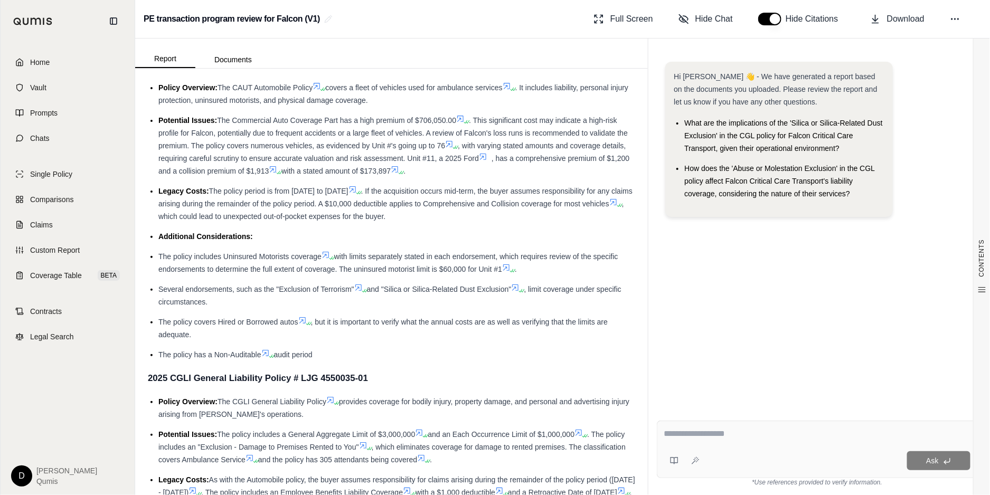
scroll to position [0, 0]
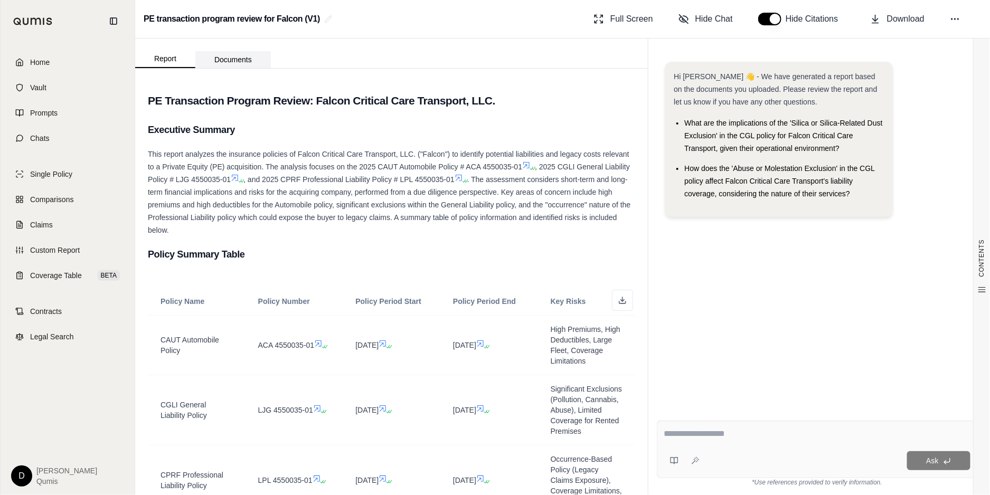
click at [233, 60] on button "Documents" at bounding box center [232, 59] width 75 height 17
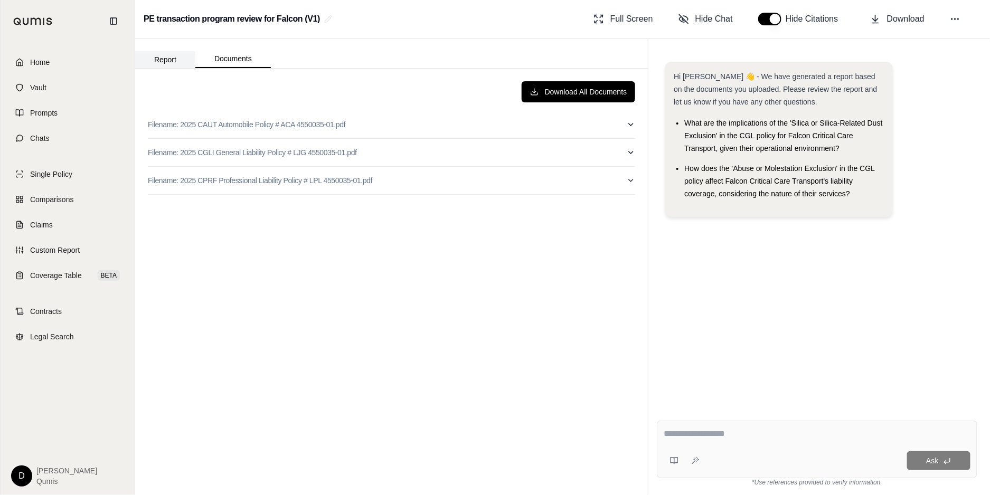
click at [159, 56] on button "Report" at bounding box center [165, 59] width 60 height 17
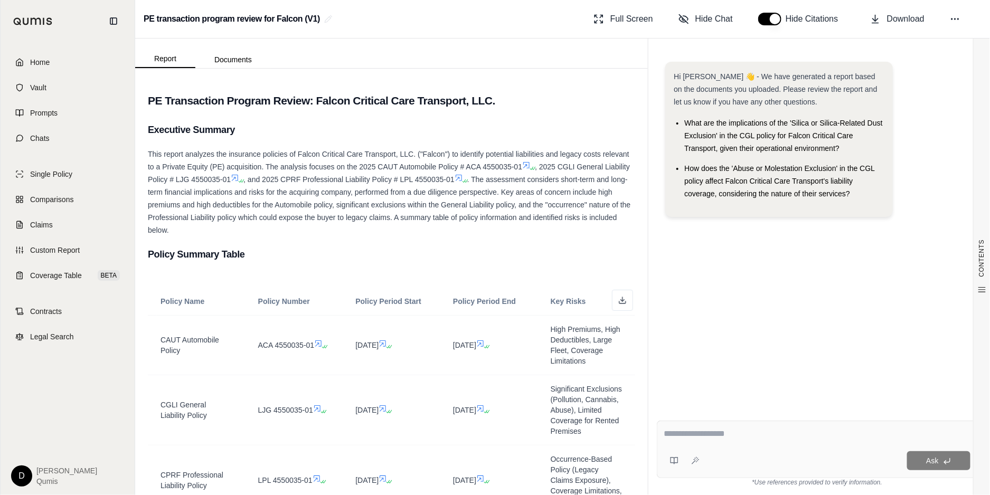
click at [340, 191] on span ". The assessment considers short-term and long-term financial implications and …" at bounding box center [389, 204] width 482 height 59
click at [351, 214] on span ". The assessment considers short-term and long-term financial implications and …" at bounding box center [389, 204] width 482 height 59
